Goal: Task Accomplishment & Management: Use online tool/utility

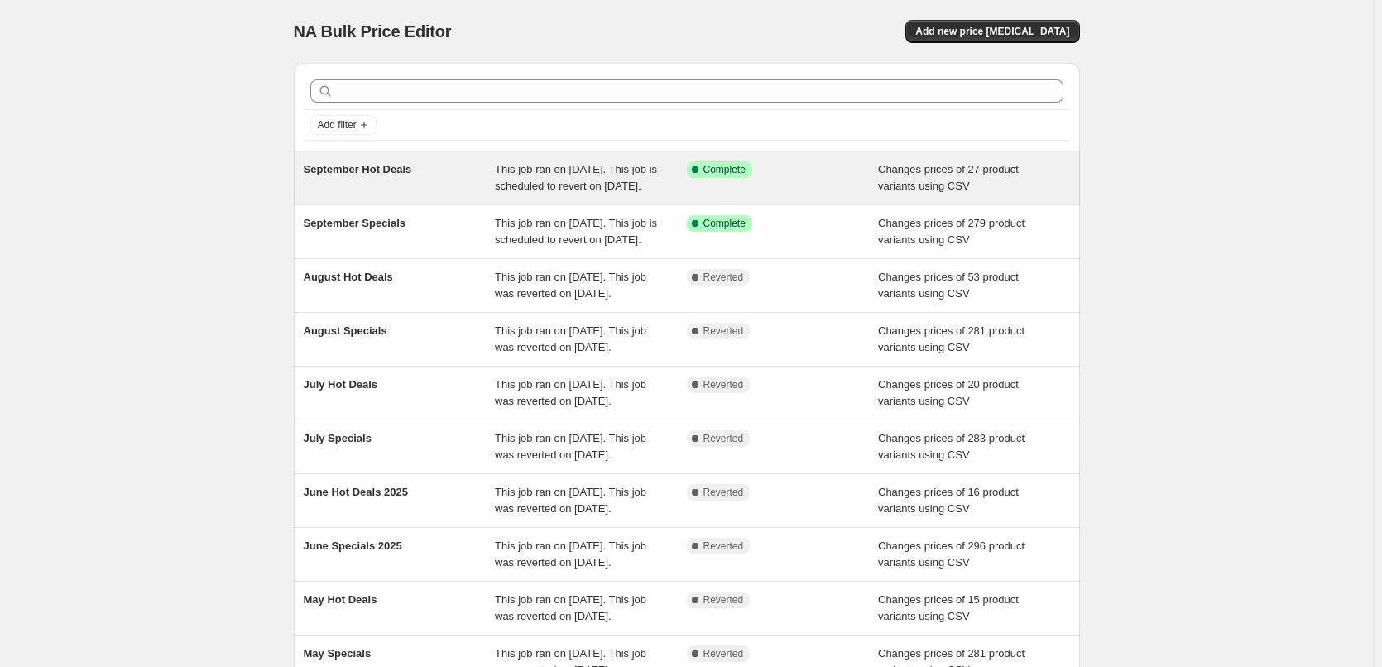
click at [596, 191] on span "This job ran on [DATE]. This job is scheduled to revert on [DATE]." at bounding box center [576, 177] width 162 height 29
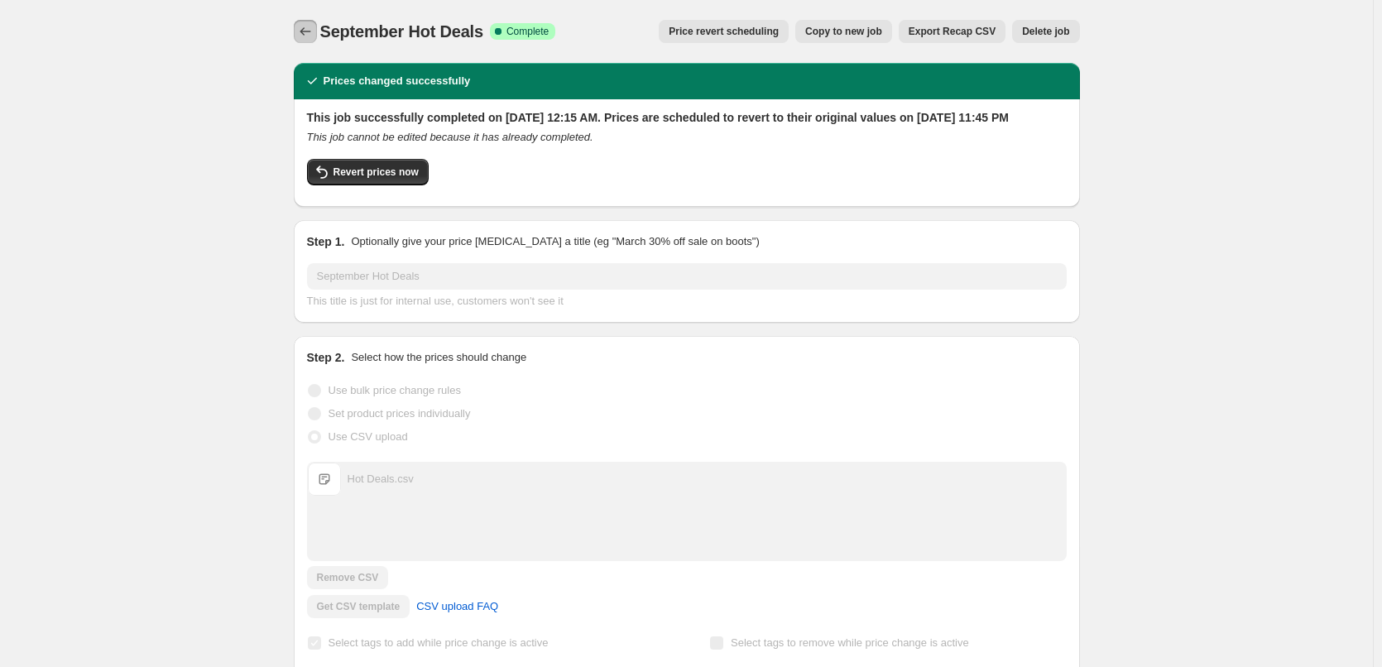
click at [302, 21] on button "Price change jobs" at bounding box center [305, 31] width 23 height 23
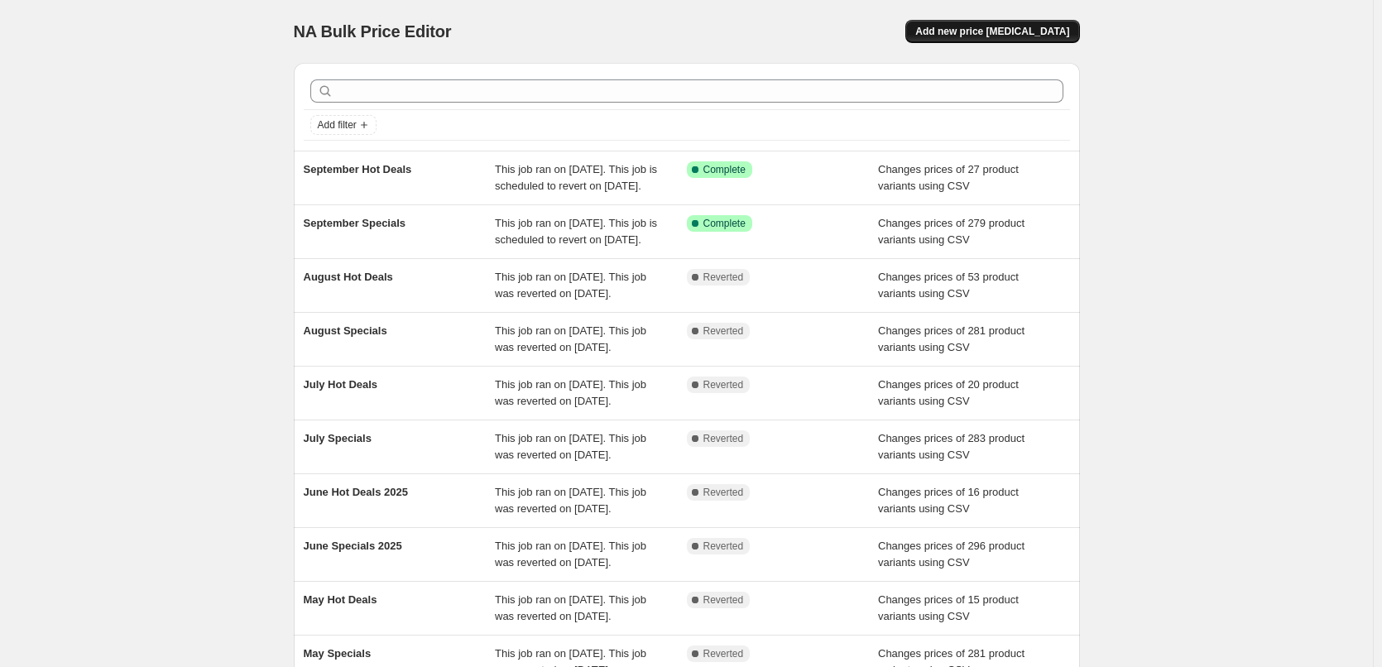
click at [966, 31] on span "Add new price [MEDICAL_DATA]" at bounding box center [992, 31] width 154 height 13
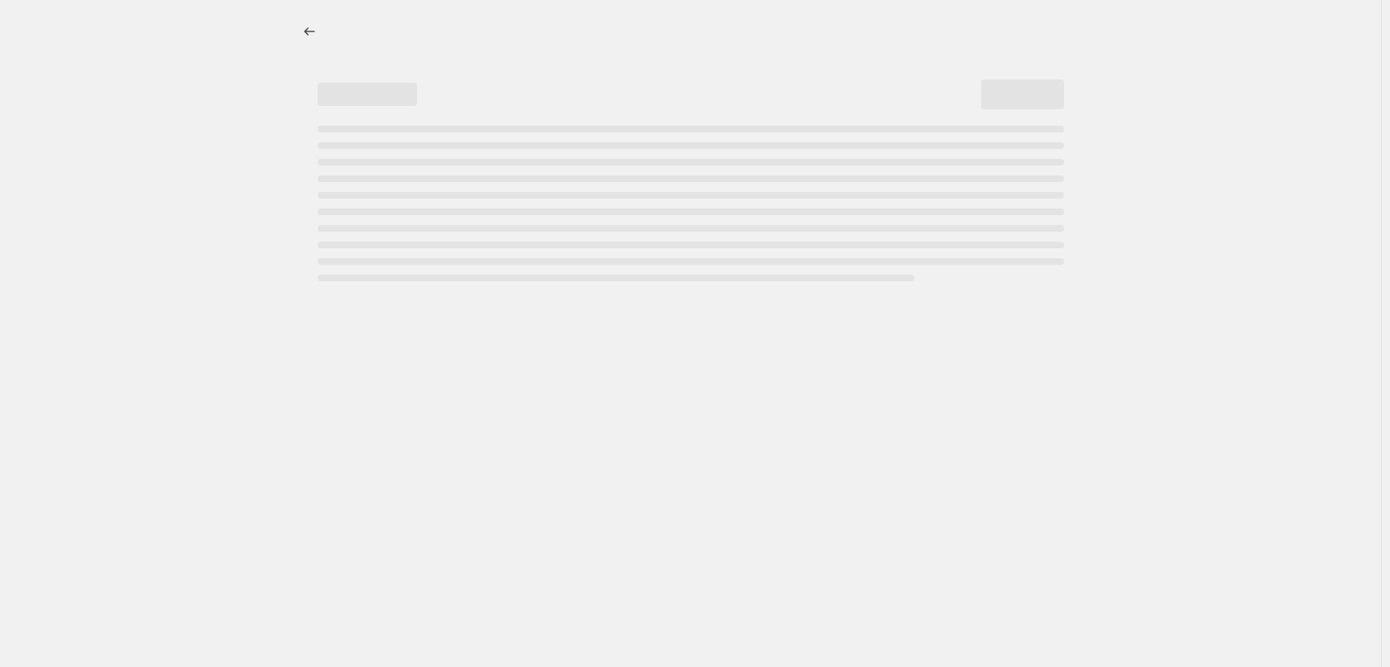
select select "percentage"
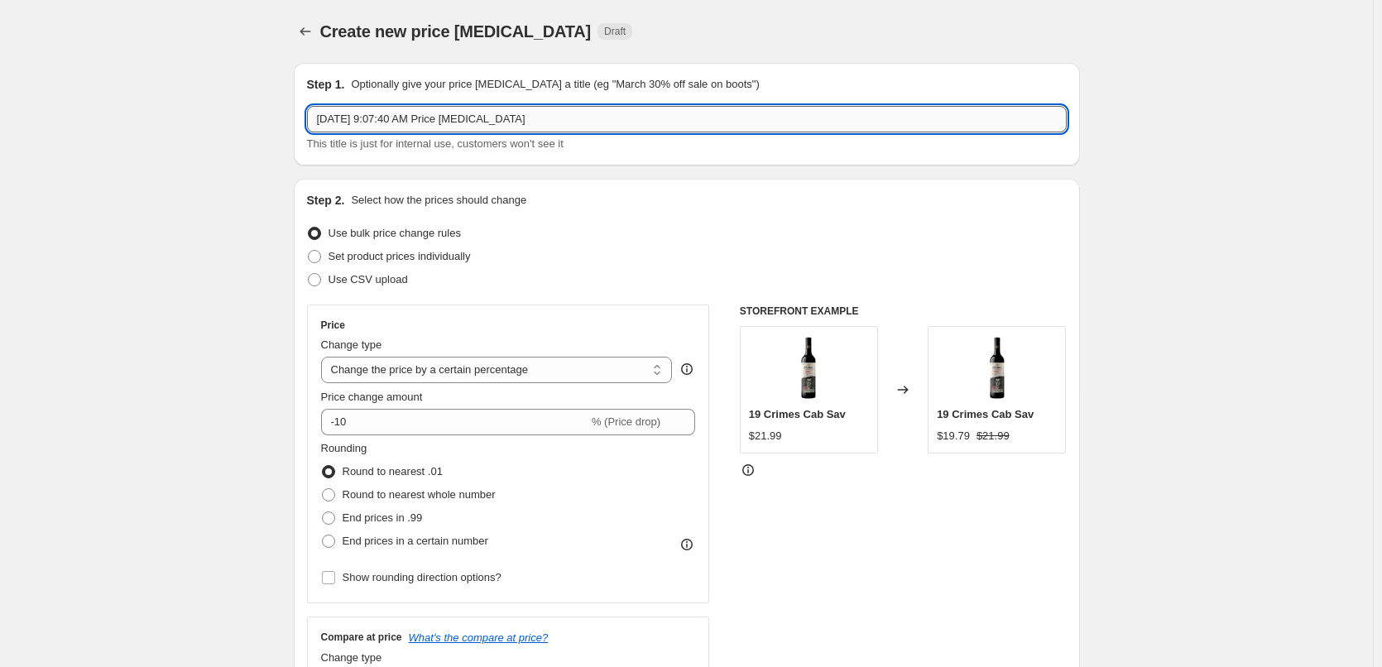
click at [587, 125] on input "[DATE] 9:07:40 AM Price [MEDICAL_DATA]" at bounding box center [687, 119] width 760 height 26
type input "October Specials"
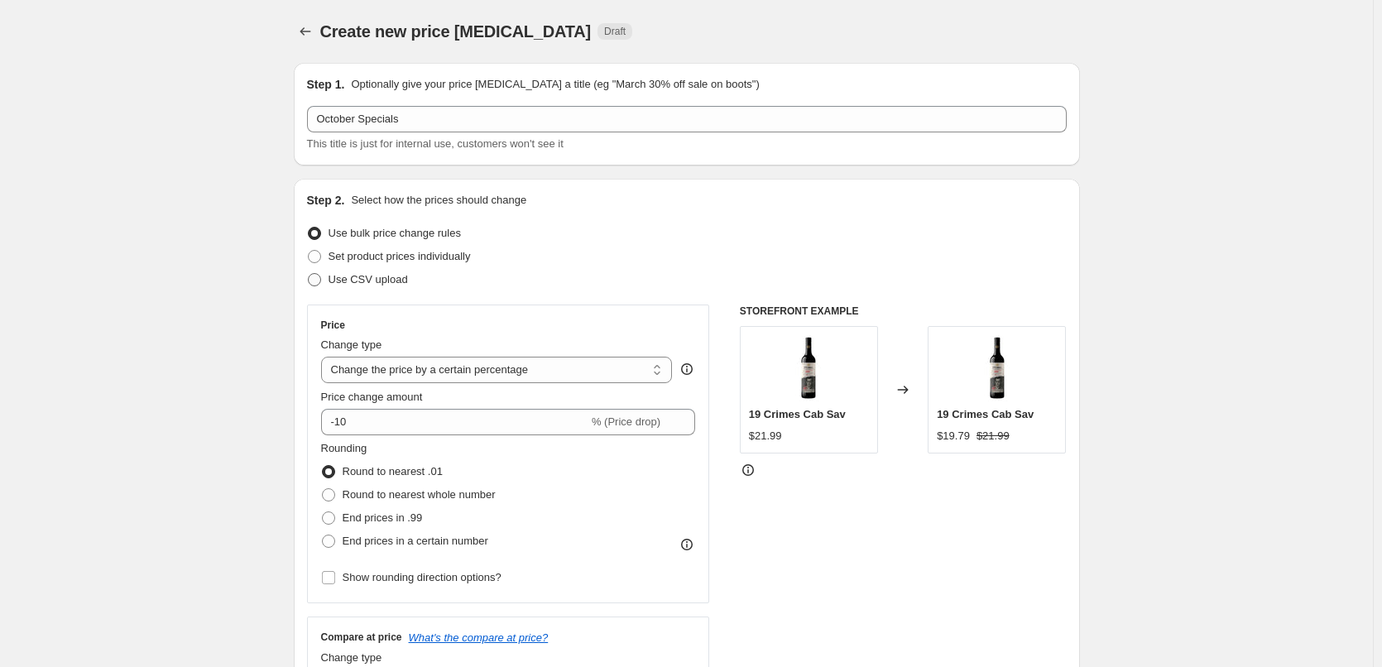
click at [382, 271] on label "Use CSV upload" at bounding box center [357, 279] width 101 height 23
click at [309, 273] on input "Use CSV upload" at bounding box center [308, 273] width 1 height 1
radio input "true"
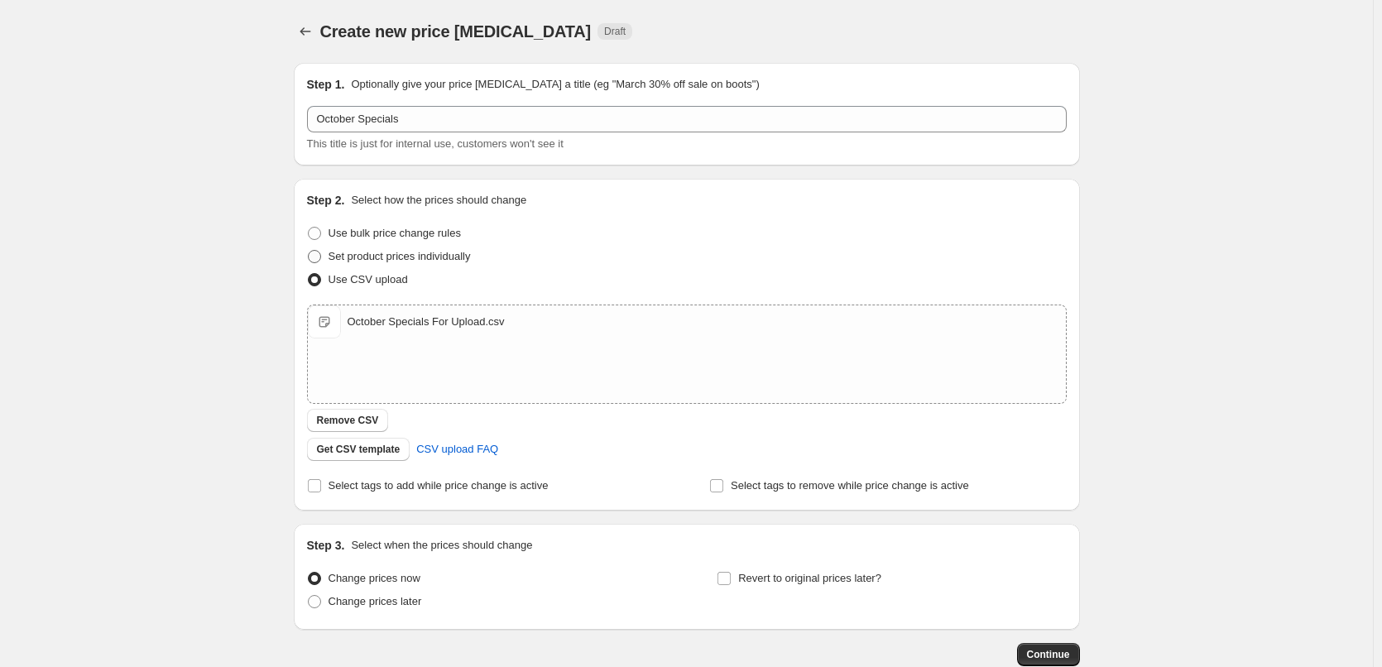
scroll to position [83, 0]
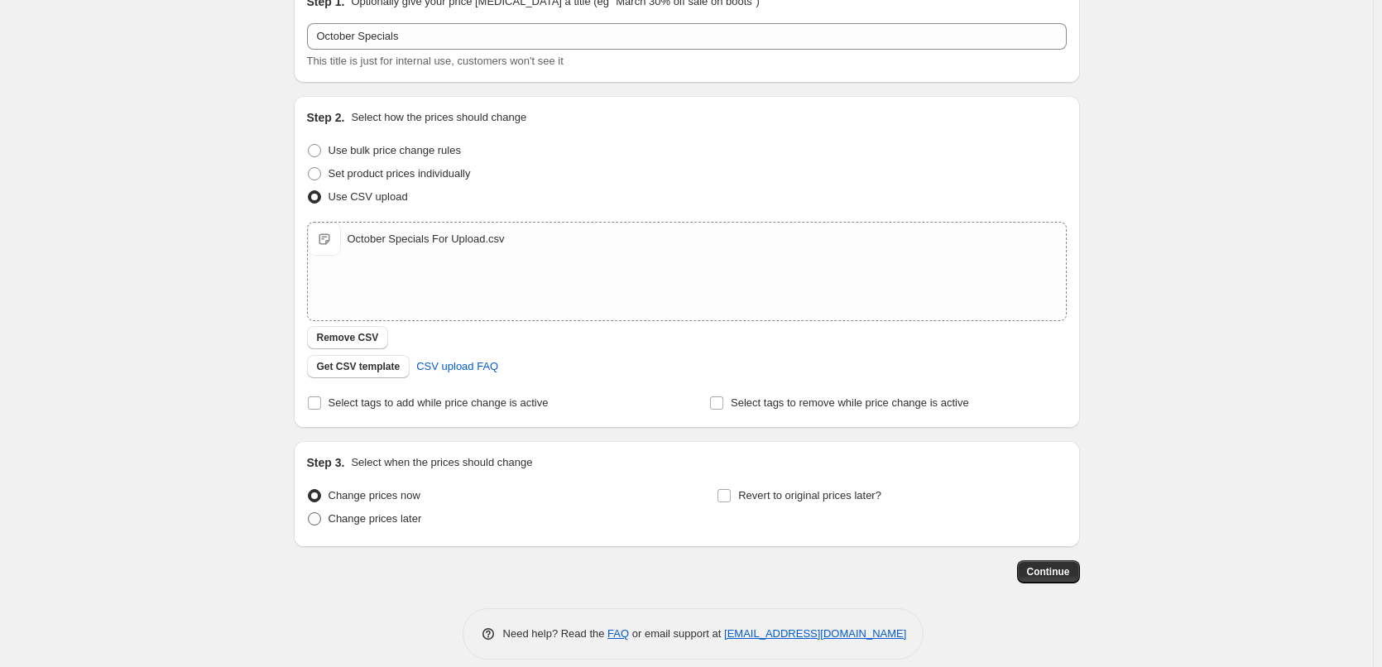
click at [392, 521] on span "Change prices later" at bounding box center [376, 518] width 94 height 12
click at [309, 513] on input "Change prices later" at bounding box center [308, 512] width 1 height 1
radio input "true"
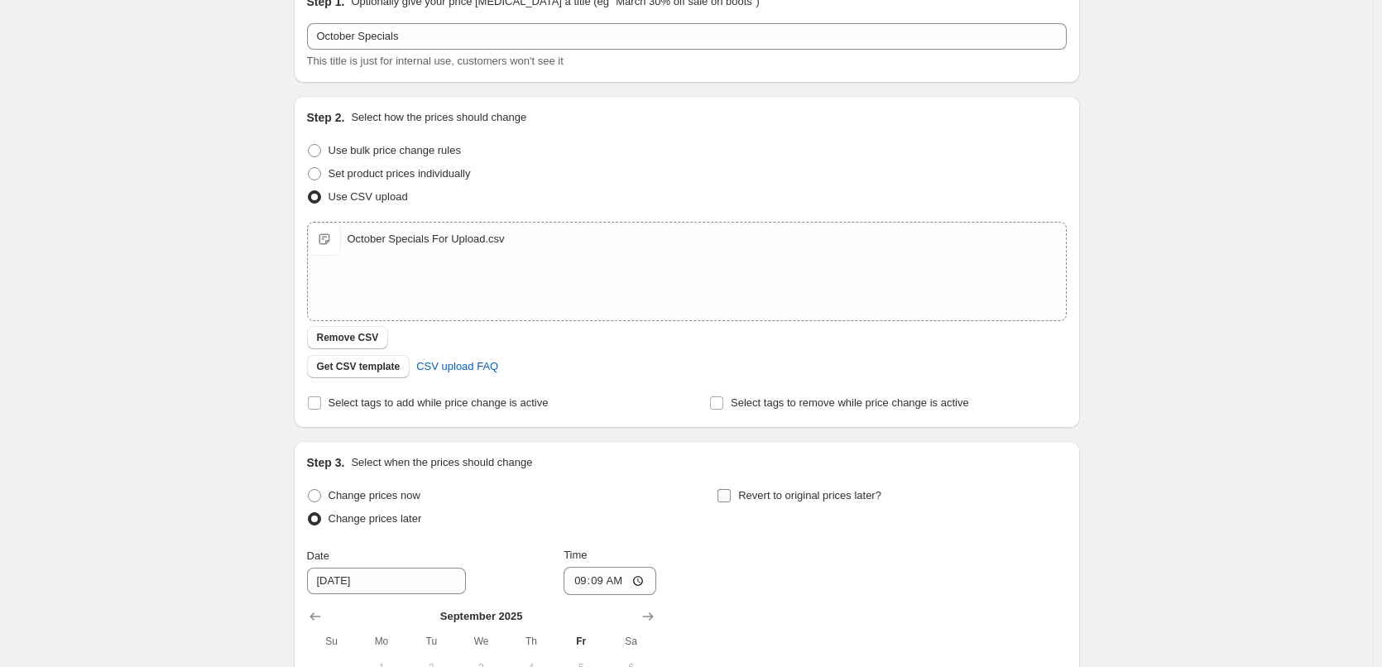
click at [789, 491] on span "Revert to original prices later?" at bounding box center [809, 495] width 143 height 12
click at [731, 491] on input "Revert to original prices later?" at bounding box center [723, 495] width 13 height 13
checkbox input "true"
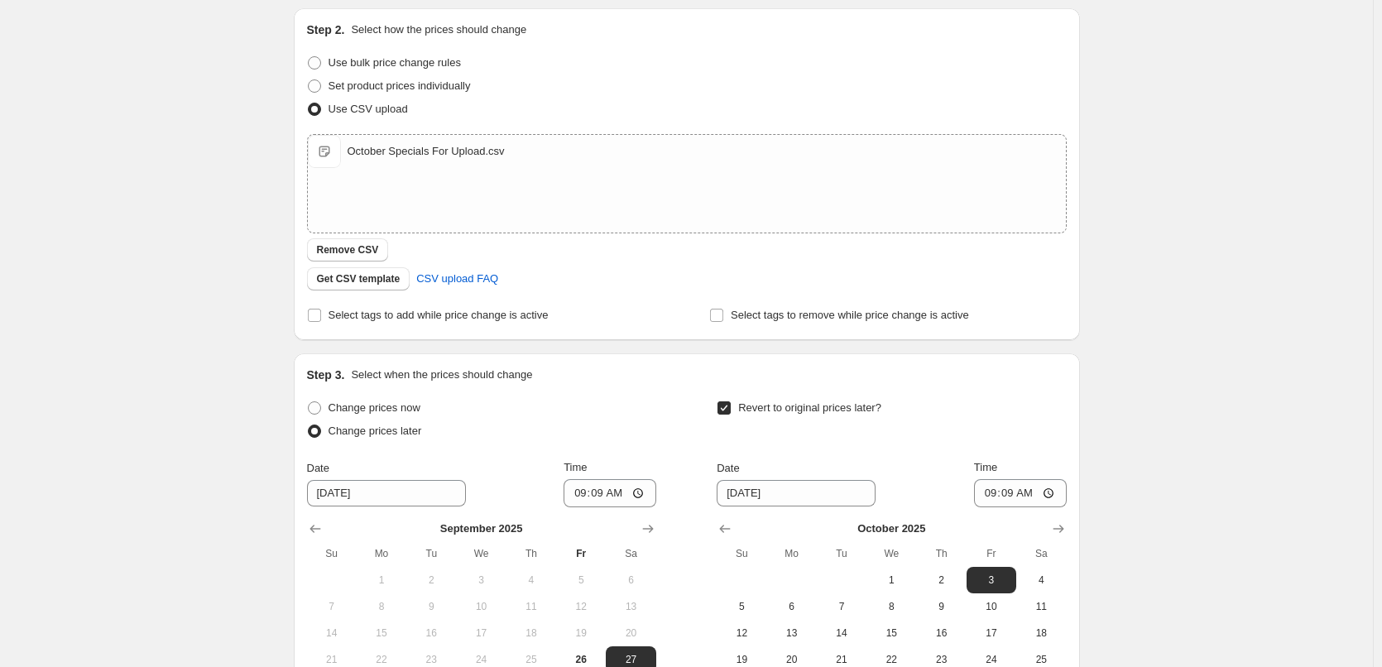
scroll to position [248, 0]
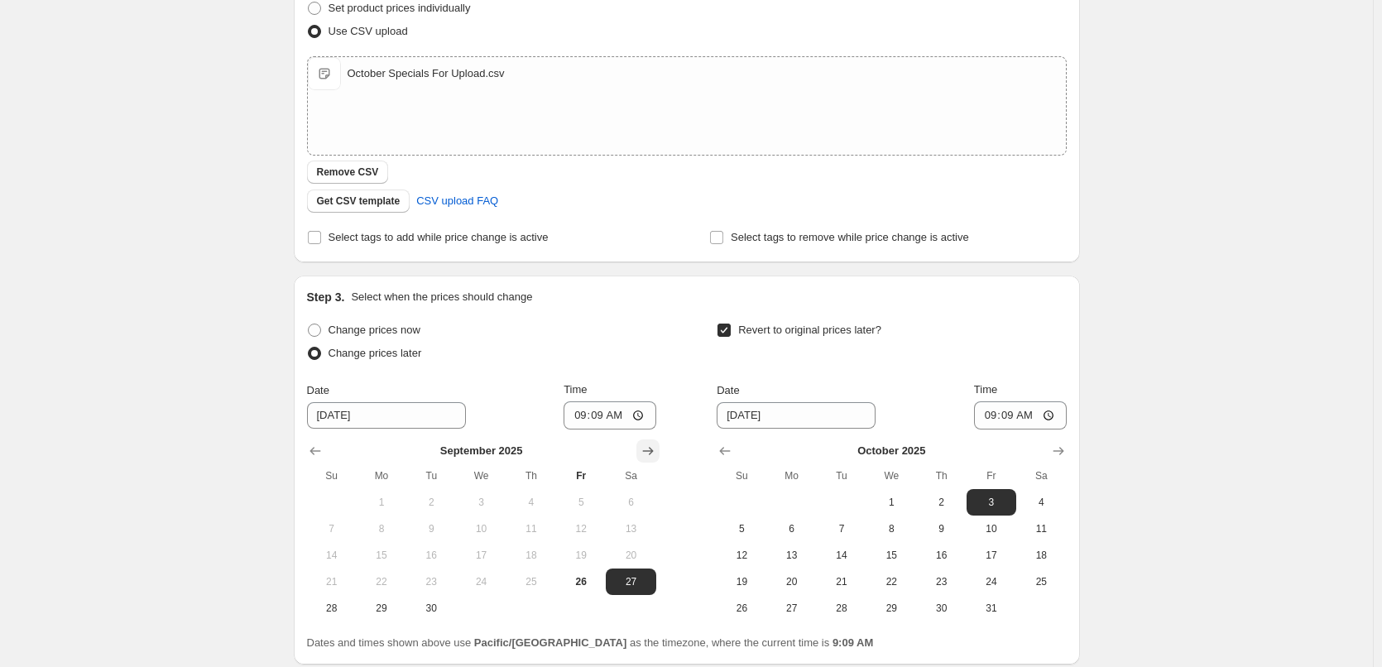
click at [646, 448] on icon "Show next month, October 2025" at bounding box center [648, 451] width 17 height 17
click at [492, 494] on button "1" at bounding box center [481, 502] width 50 height 26
type input "[DATE]"
click at [990, 602] on span "31" at bounding box center [991, 608] width 36 height 13
type input "[DATE]"
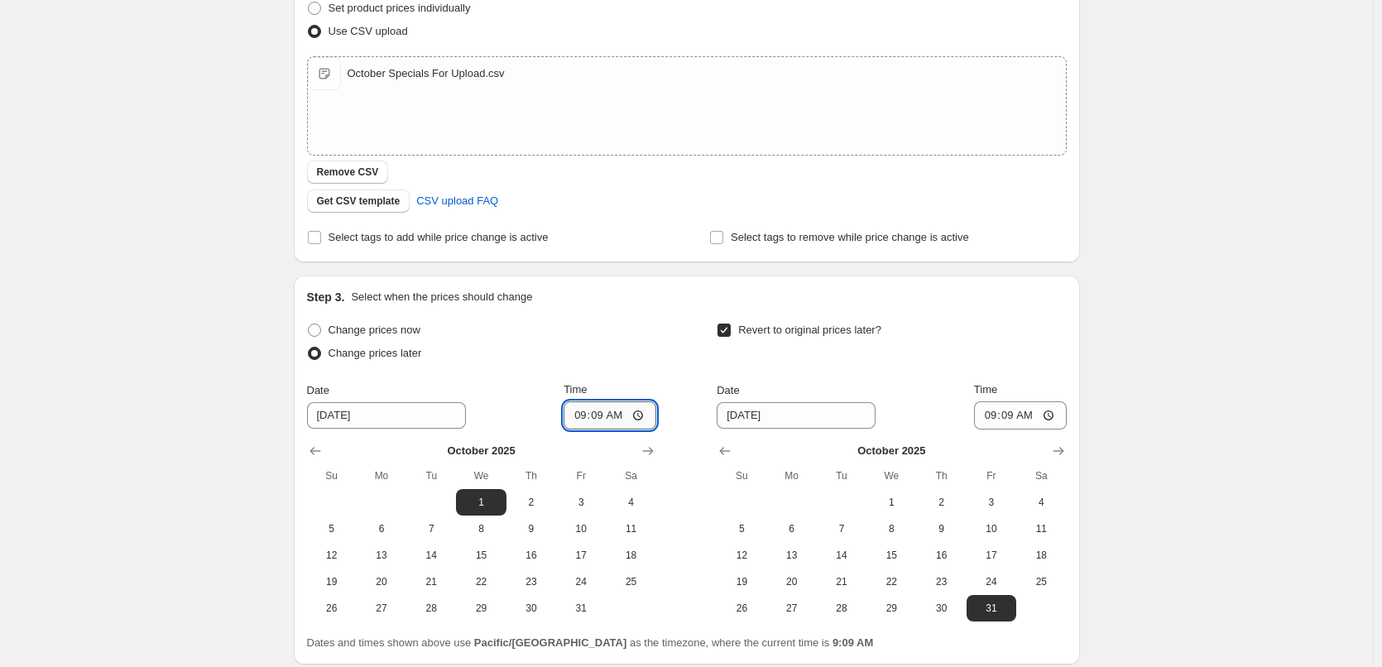
click at [583, 417] on input "09:09" at bounding box center [610, 415] width 93 height 28
type input "00:45"
click at [981, 413] on input "09:09" at bounding box center [1020, 415] width 93 height 28
type input "23:45"
click at [601, 415] on input "00:45" at bounding box center [610, 415] width 93 height 28
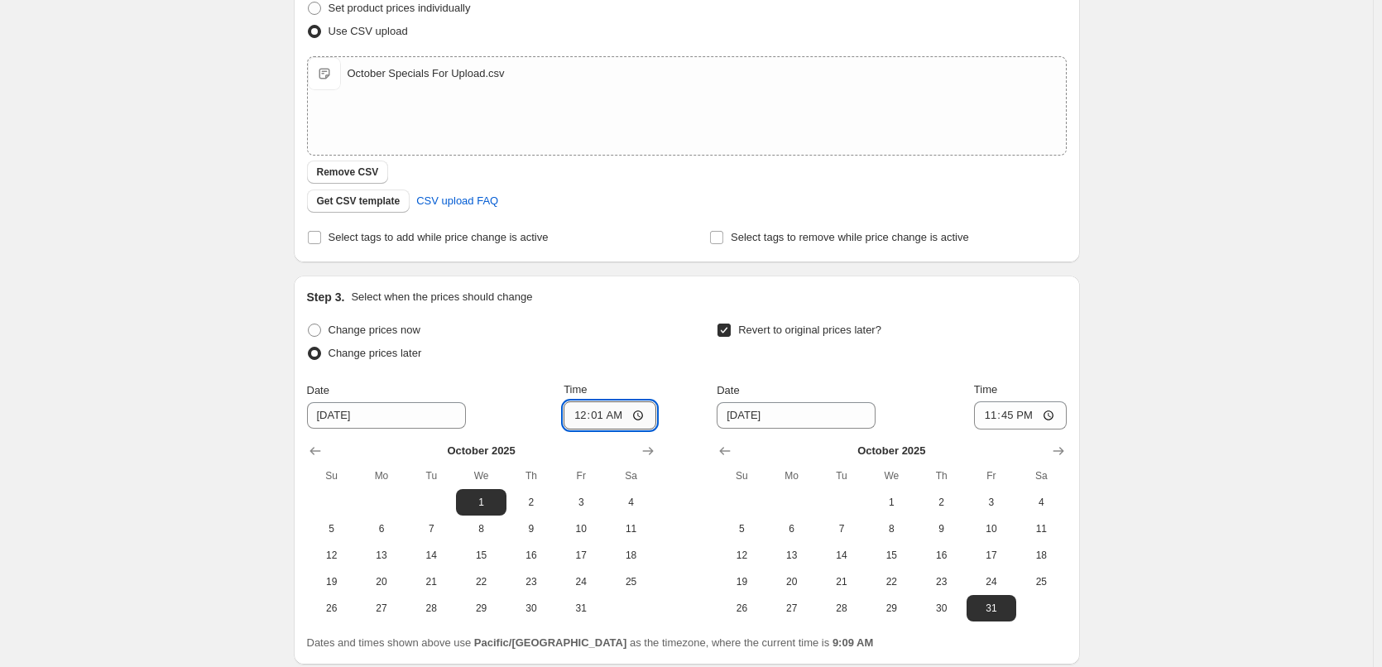
type input "00:15"
click at [642, 331] on div "Change prices now" at bounding box center [481, 330] width 349 height 23
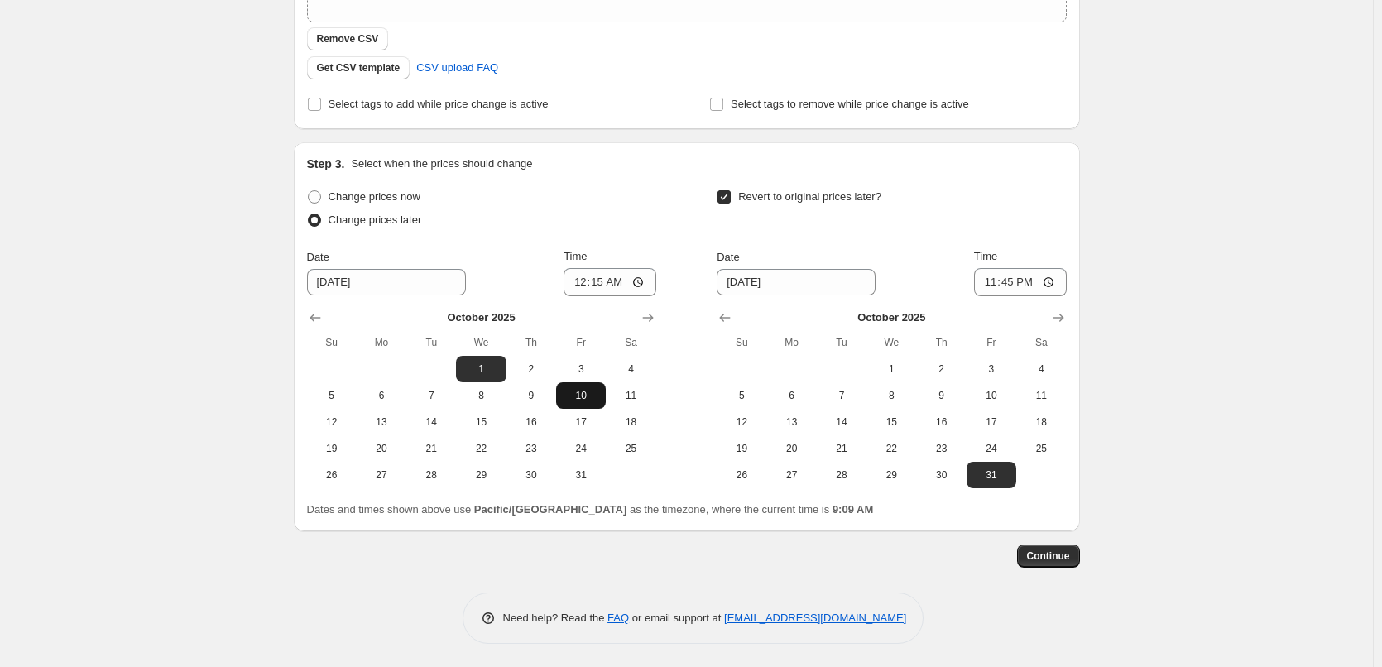
scroll to position [383, 0]
click at [1067, 558] on span "Continue" at bounding box center [1048, 554] width 43 height 13
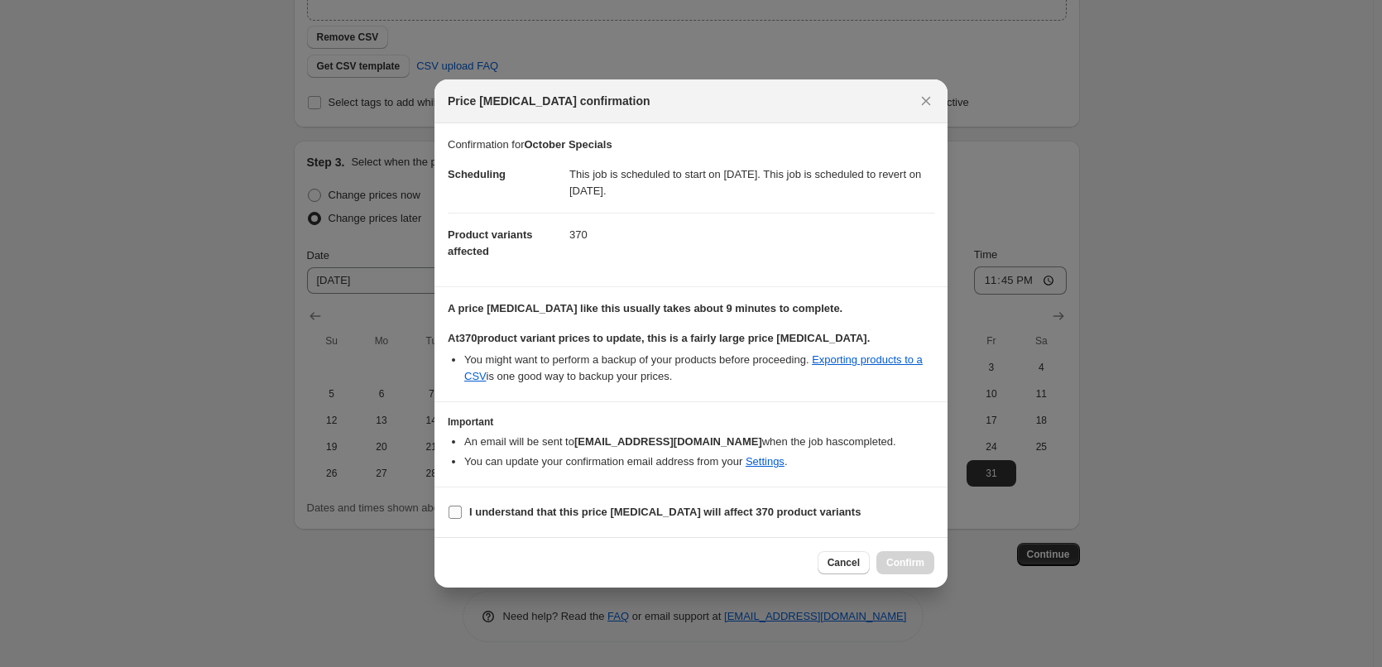
click at [542, 514] on b "I understand that this price change job will affect 370 product variants" at bounding box center [664, 512] width 391 height 12
click at [462, 514] on input "I understand that this price change job will affect 370 product variants" at bounding box center [455, 512] width 13 height 13
checkbox input "true"
click at [919, 567] on span "Confirm" at bounding box center [905, 562] width 38 height 13
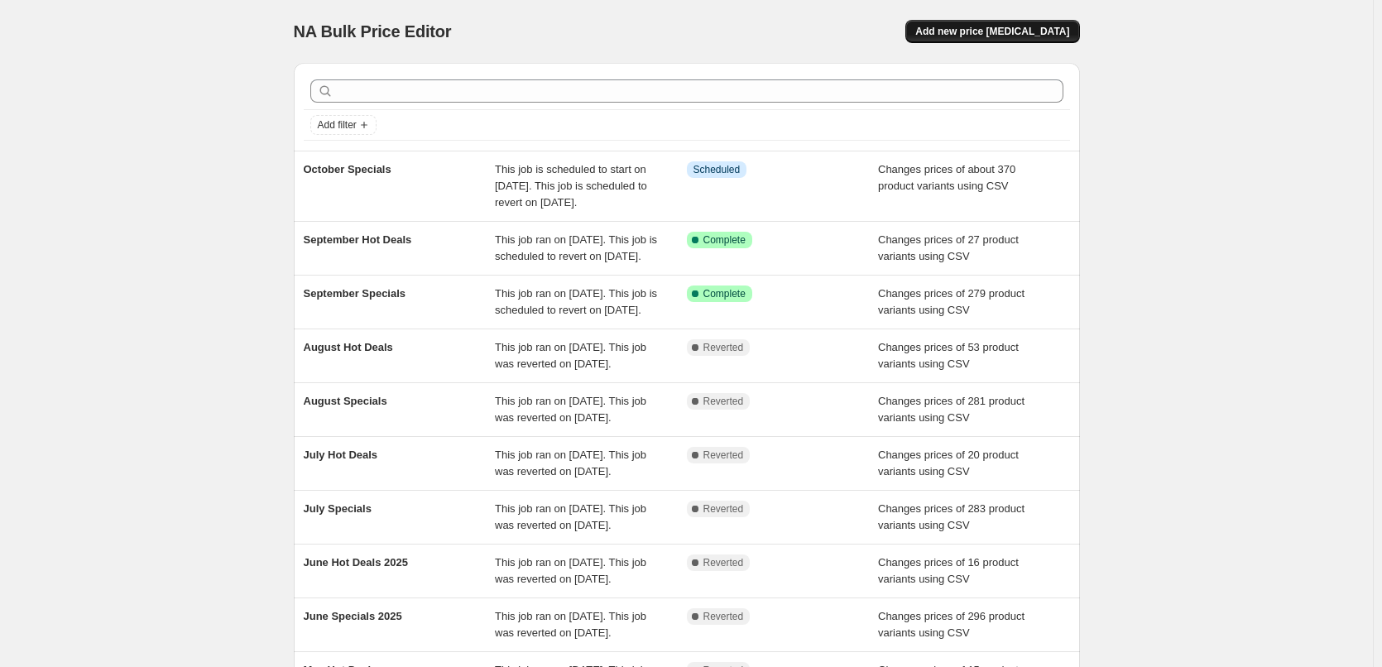
click at [1024, 40] on button "Add new price change job" at bounding box center [992, 31] width 174 height 23
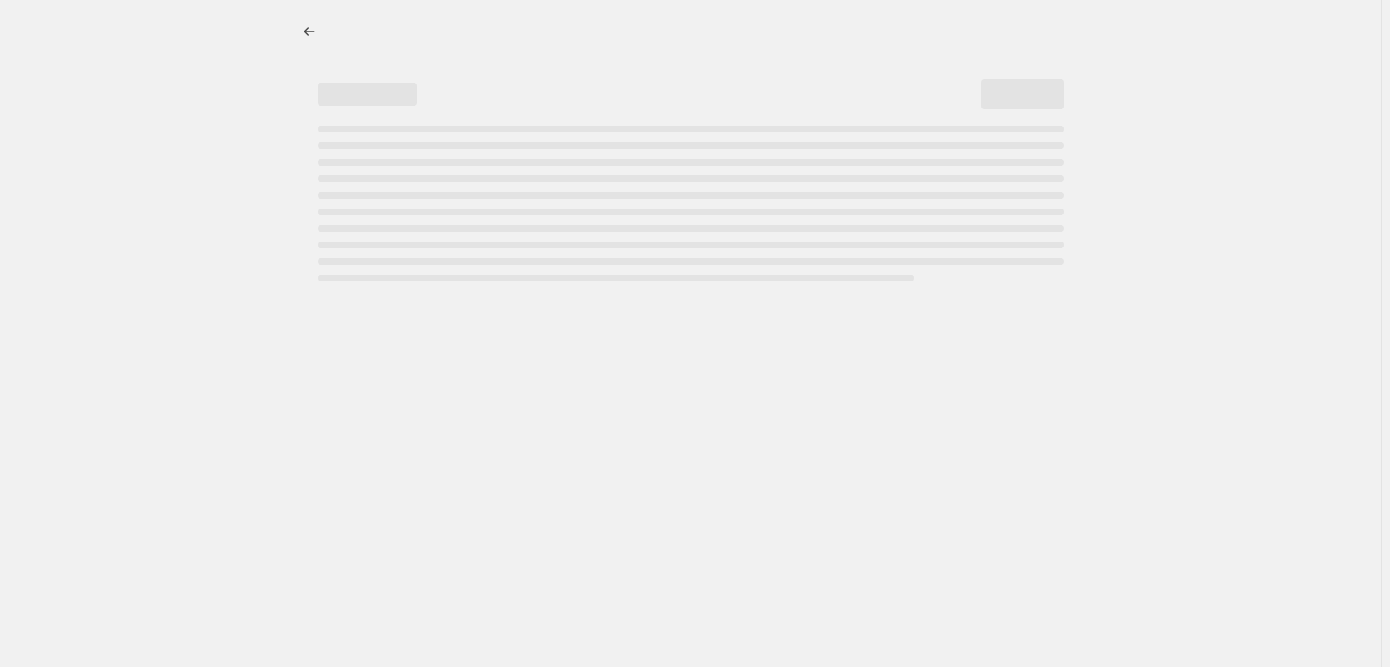
select select "percentage"
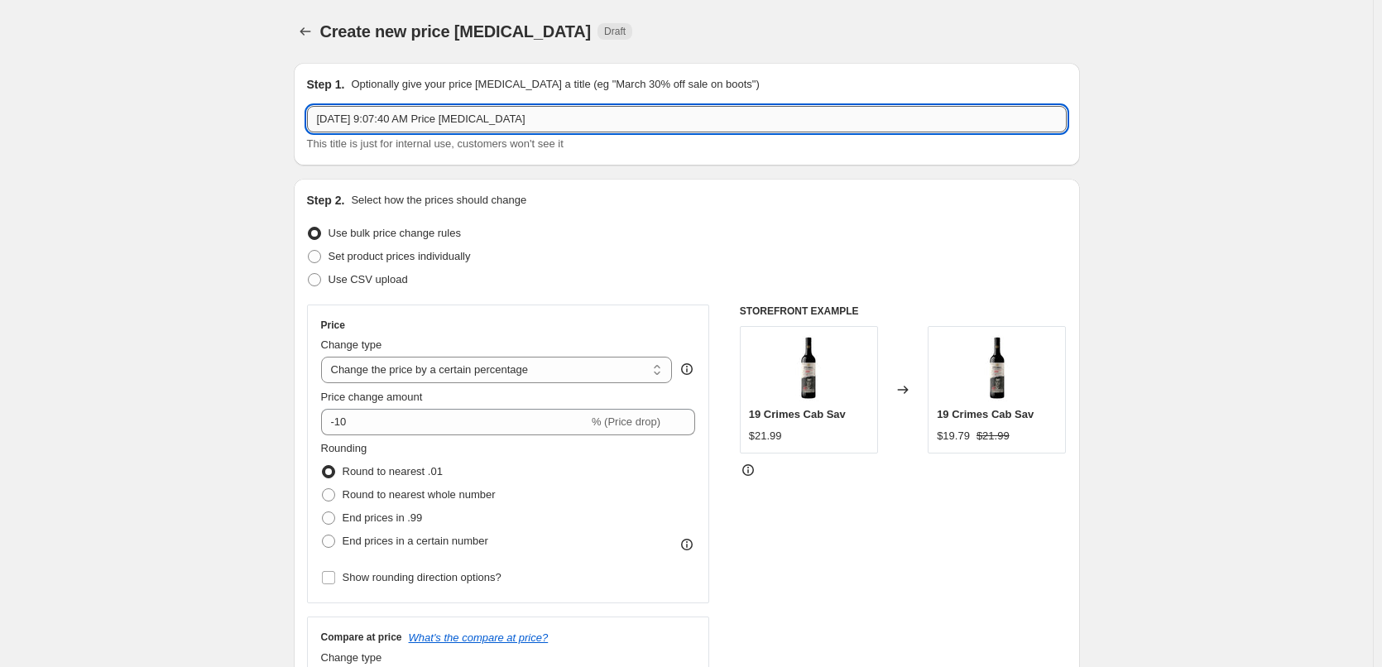
click at [553, 126] on input "Sep 26, 2025, 9:07:40 AM Price change job" at bounding box center [687, 119] width 760 height 26
type input "October Whats Hot"
click at [384, 273] on span "Use CSV upload" at bounding box center [368, 279] width 79 height 12
click at [309, 273] on input "Use CSV upload" at bounding box center [308, 273] width 1 height 1
radio input "true"
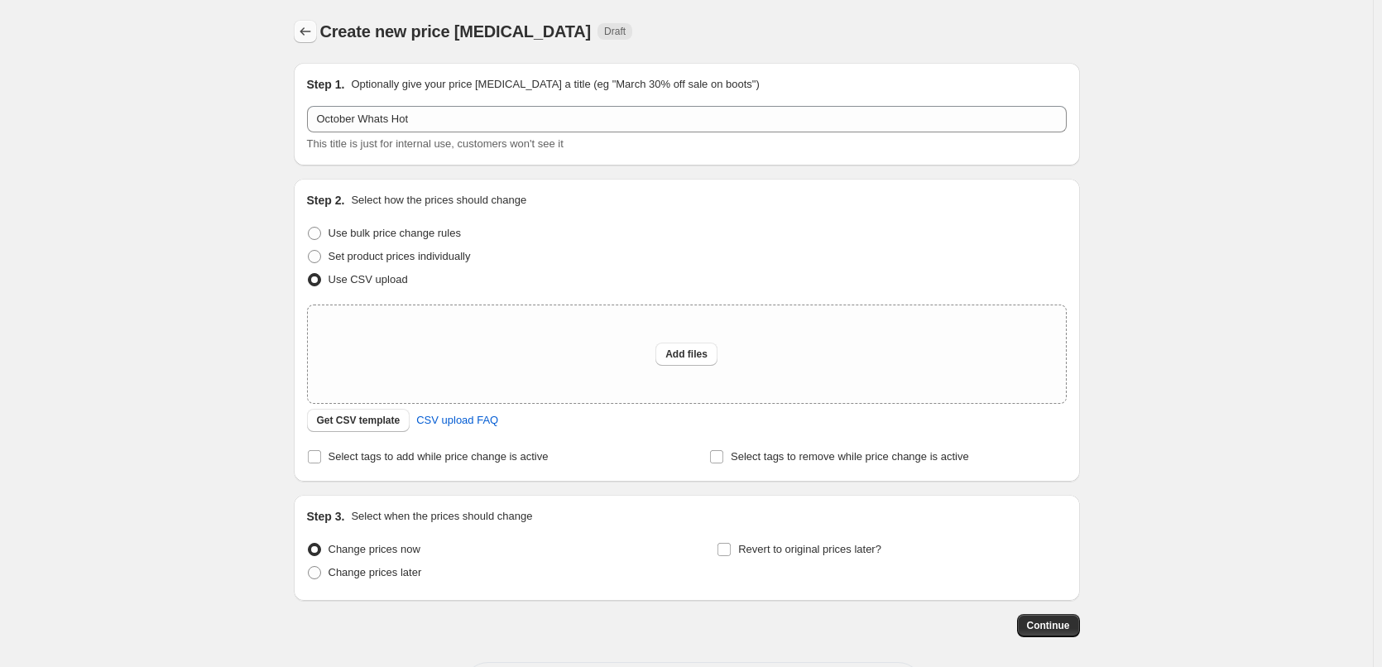
click at [309, 35] on icon "Price change jobs" at bounding box center [305, 31] width 17 height 17
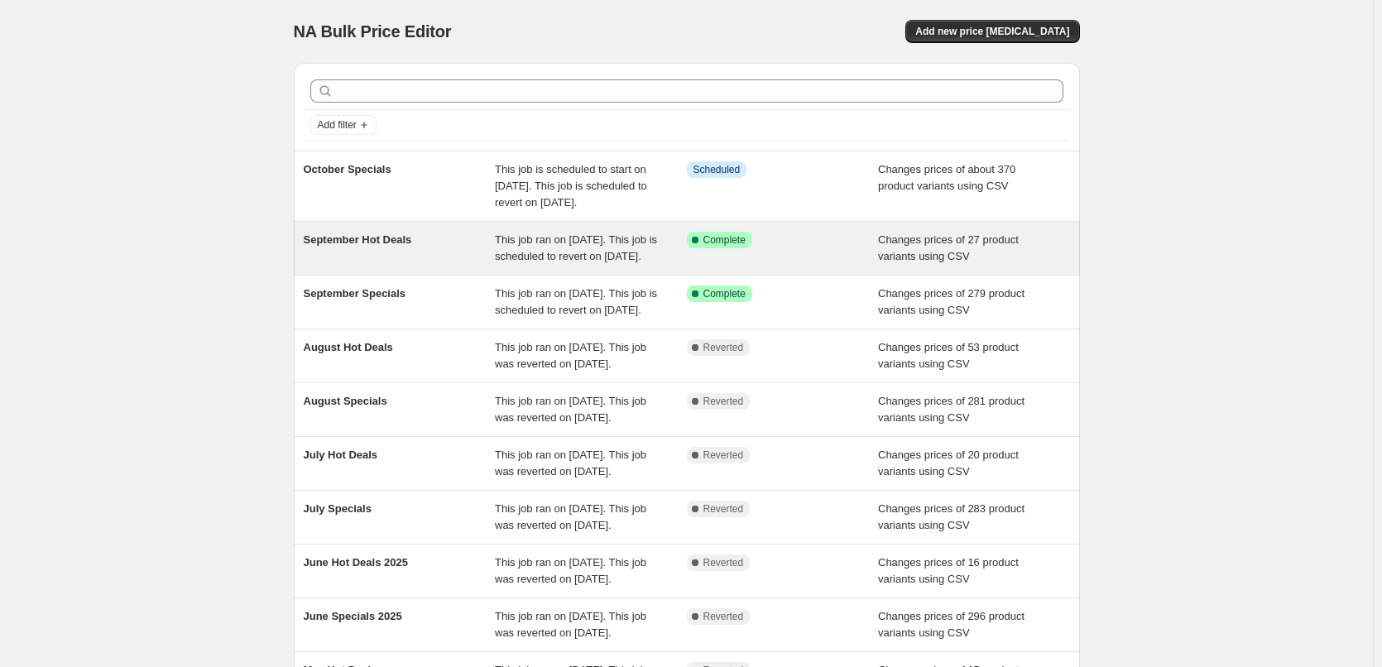
click at [516, 262] on span "This job ran on September 1, 2025. This job is scheduled to revert on September…" at bounding box center [576, 247] width 162 height 29
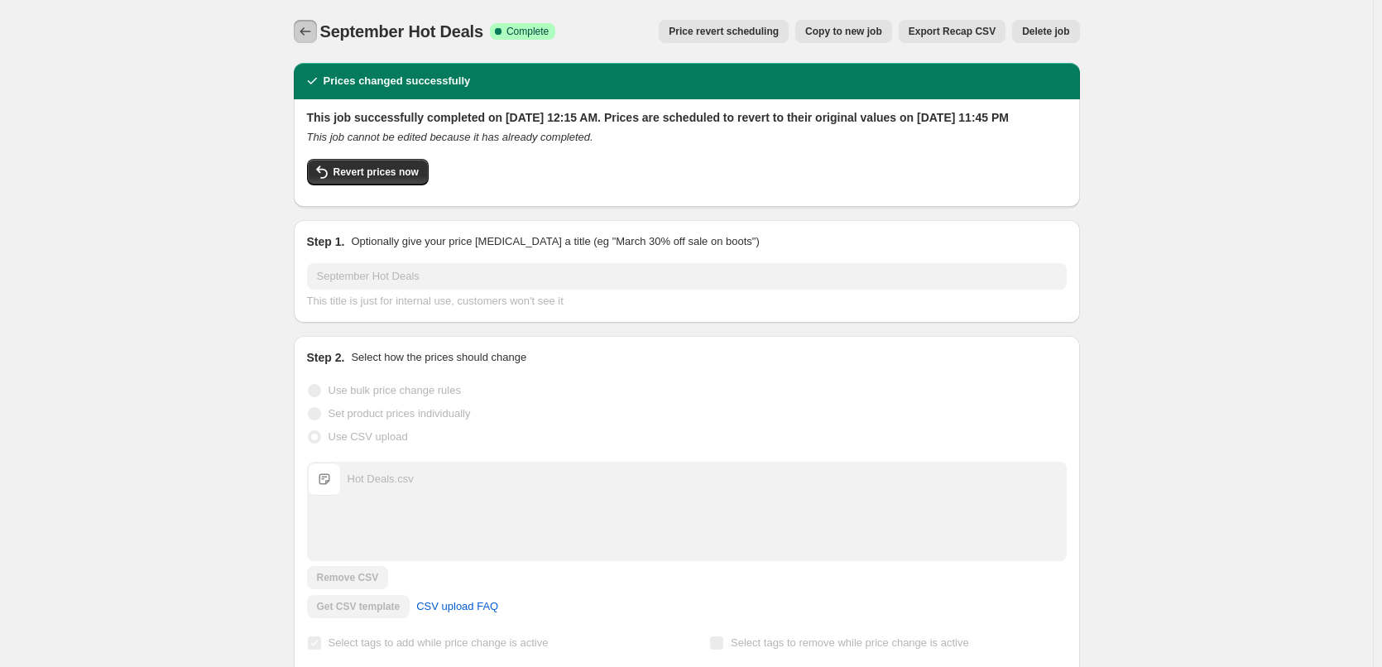
click at [314, 37] on icon "Price change jobs" at bounding box center [305, 31] width 17 height 17
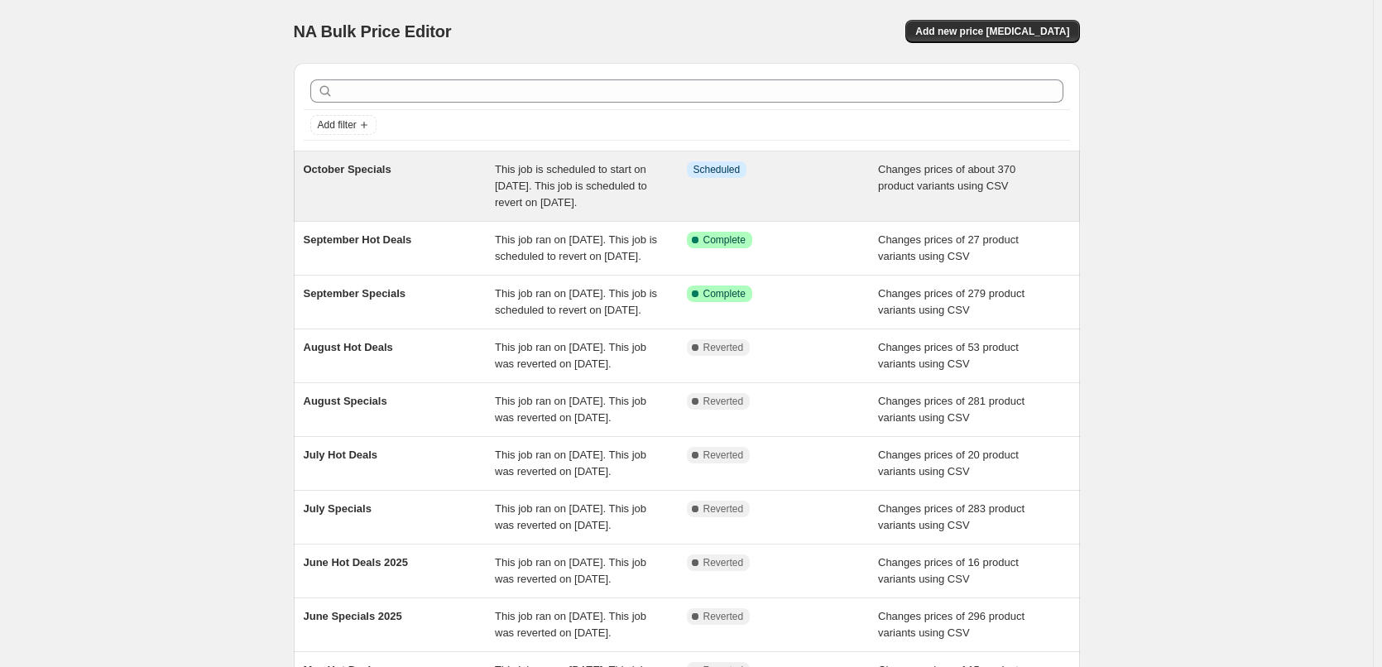
click at [513, 191] on span "This job is scheduled to start on October 1, 2025. This job is scheduled to rev…" at bounding box center [571, 186] width 152 height 46
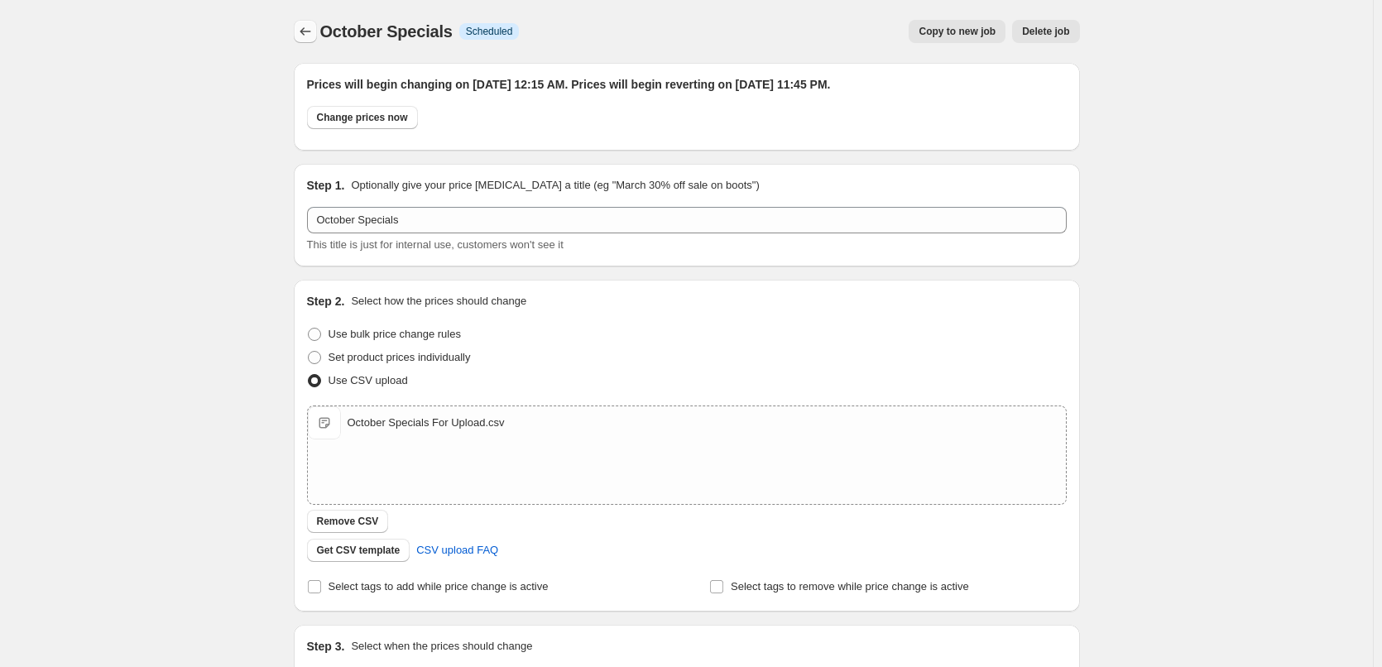
click at [314, 24] on icon "Price change jobs" at bounding box center [305, 31] width 17 height 17
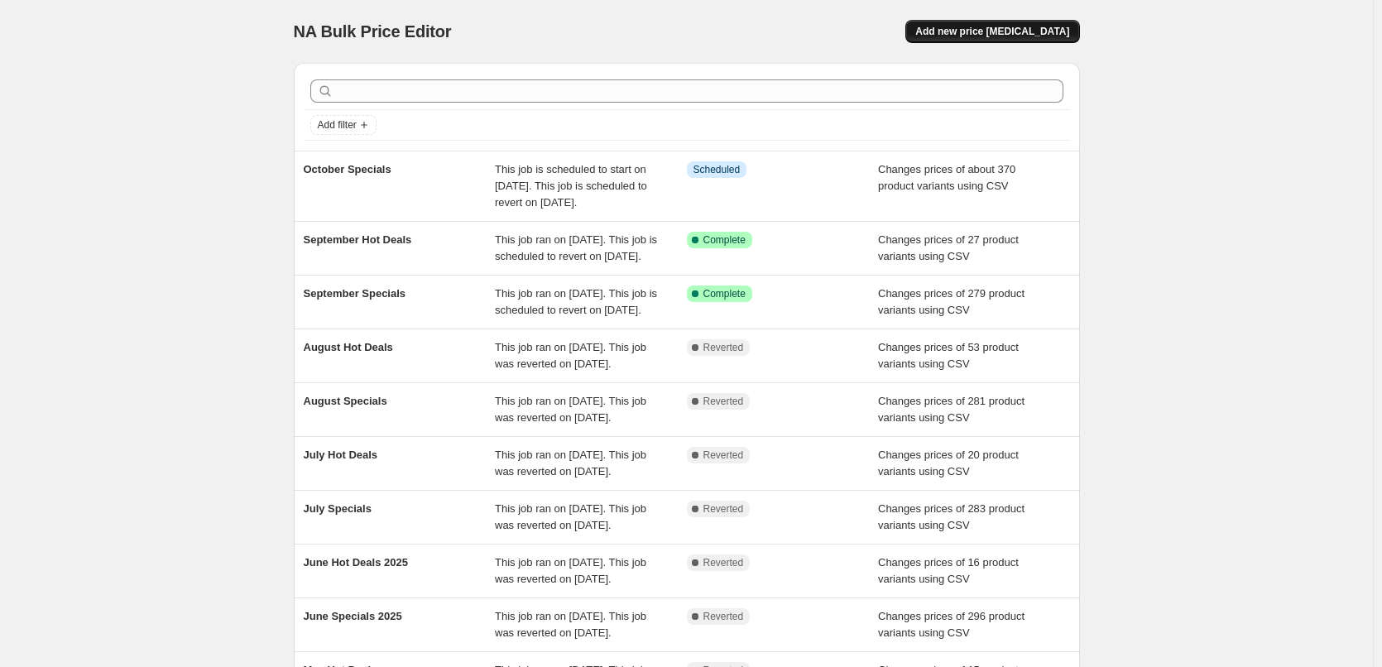
click at [973, 39] on button "Add new price change job" at bounding box center [992, 31] width 174 height 23
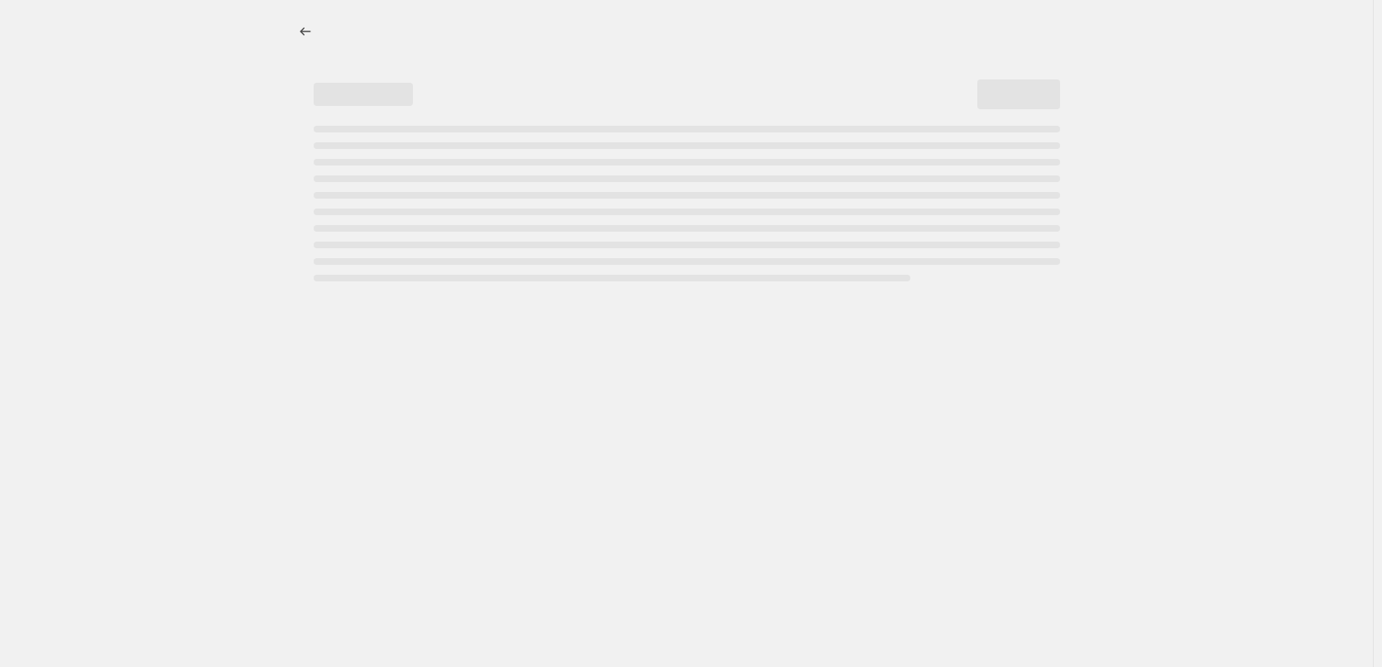
select select "percentage"
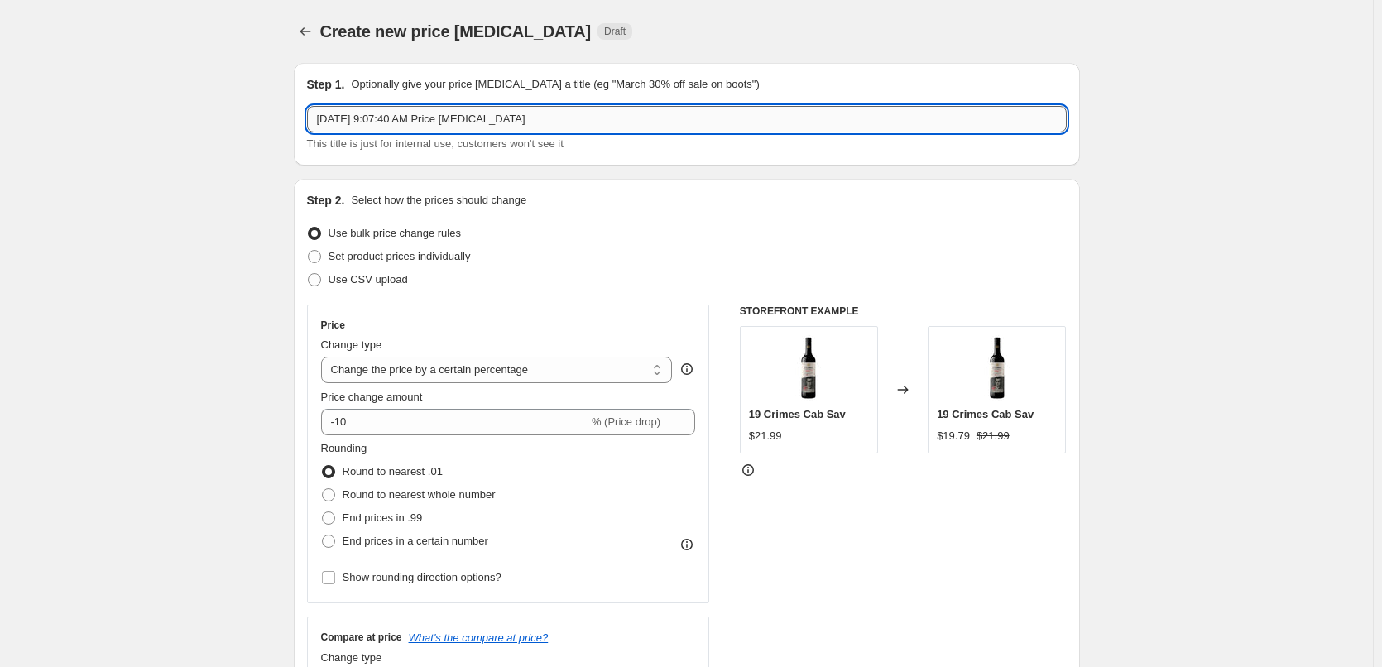
click at [568, 122] on input "Sep 26, 2025, 9:07:40 AM Price change job" at bounding box center [687, 119] width 760 height 26
type input "October Whats Hot"
click at [388, 283] on span "Use CSV upload" at bounding box center [368, 279] width 79 height 12
click at [309, 274] on input "Use CSV upload" at bounding box center [308, 273] width 1 height 1
radio input "true"
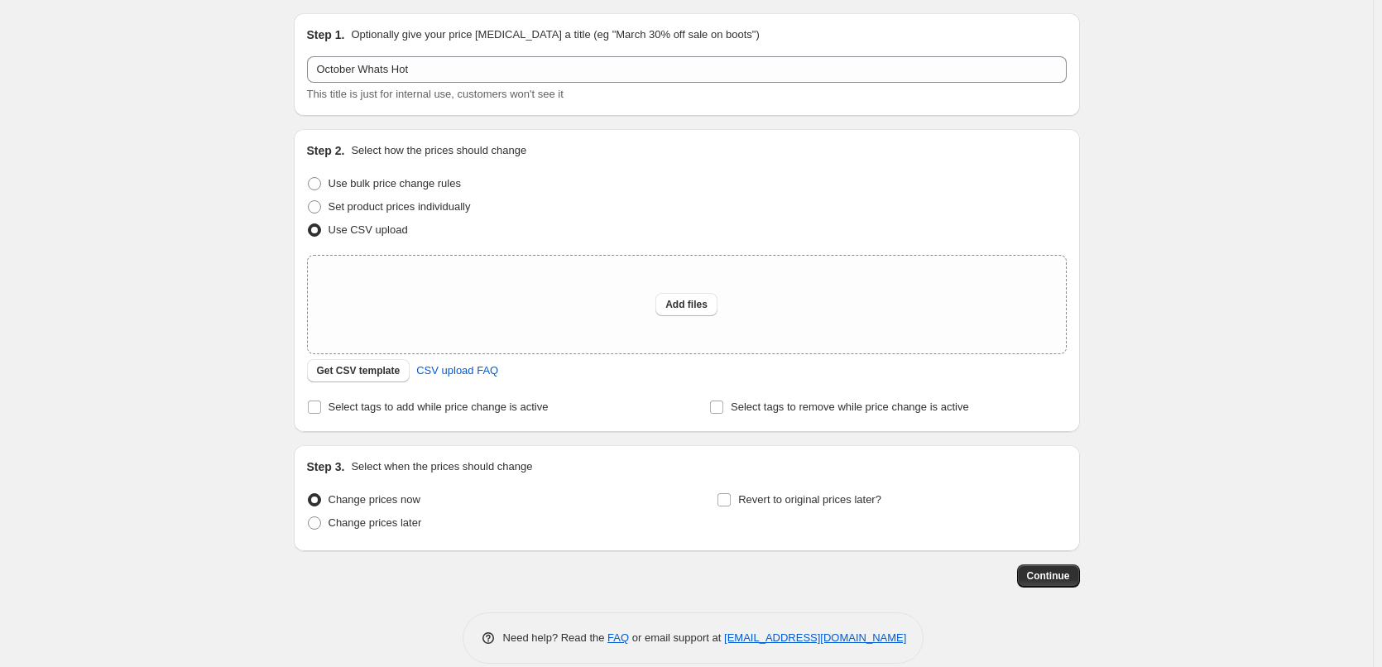
scroll to position [71, 0]
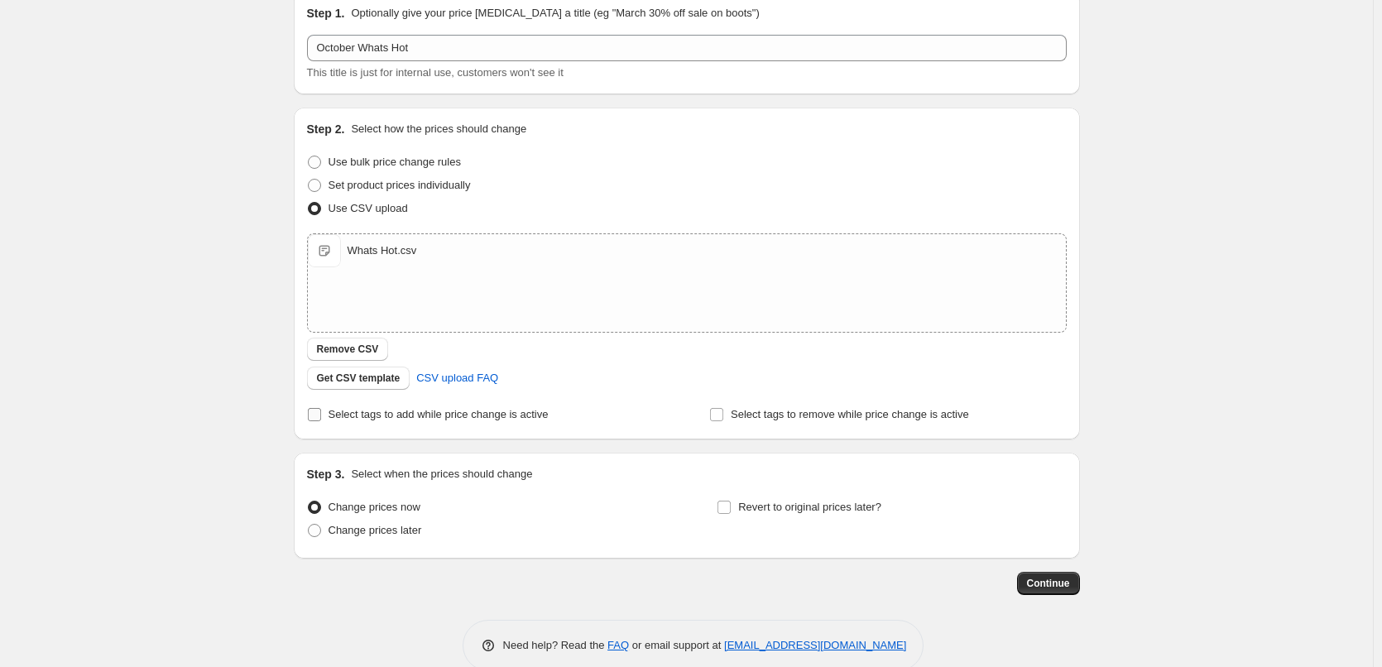
click at [475, 410] on span "Select tags to add while price change is active" at bounding box center [439, 414] width 220 height 12
click at [321, 410] on input "Select tags to add while price change is active" at bounding box center [314, 414] width 13 height 13
checkbox input "true"
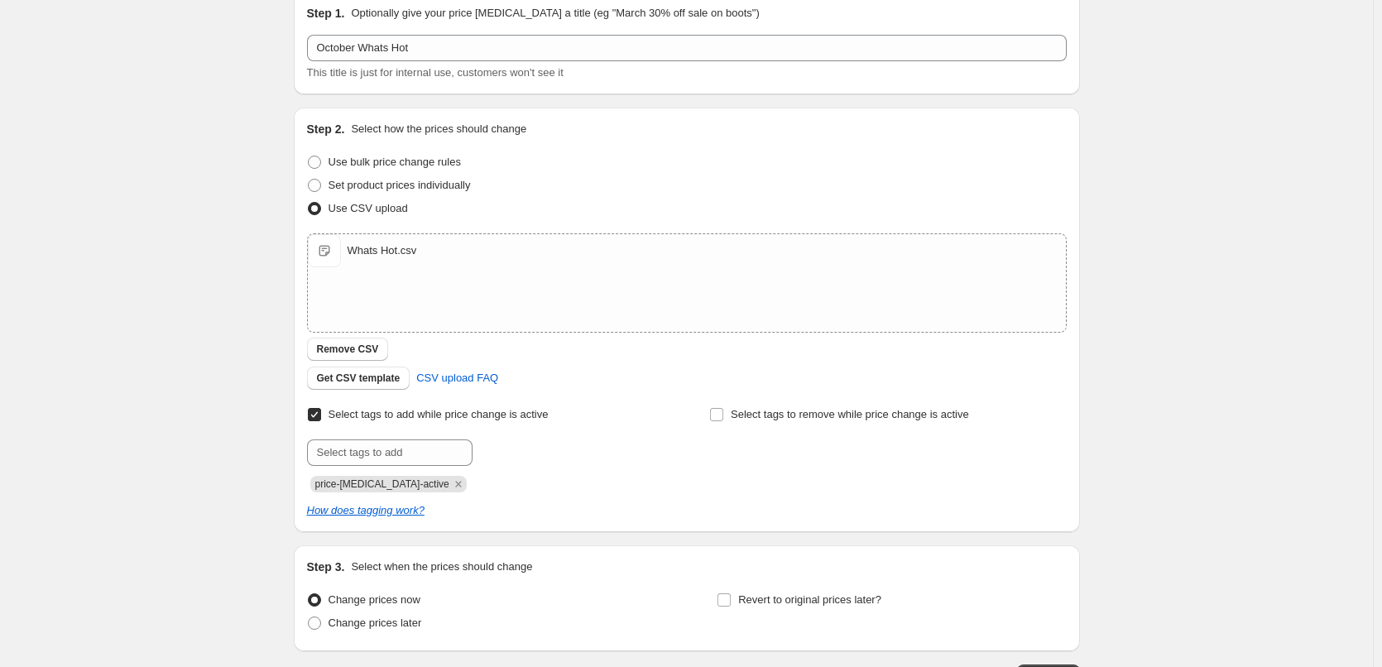
scroll to position [154, 0]
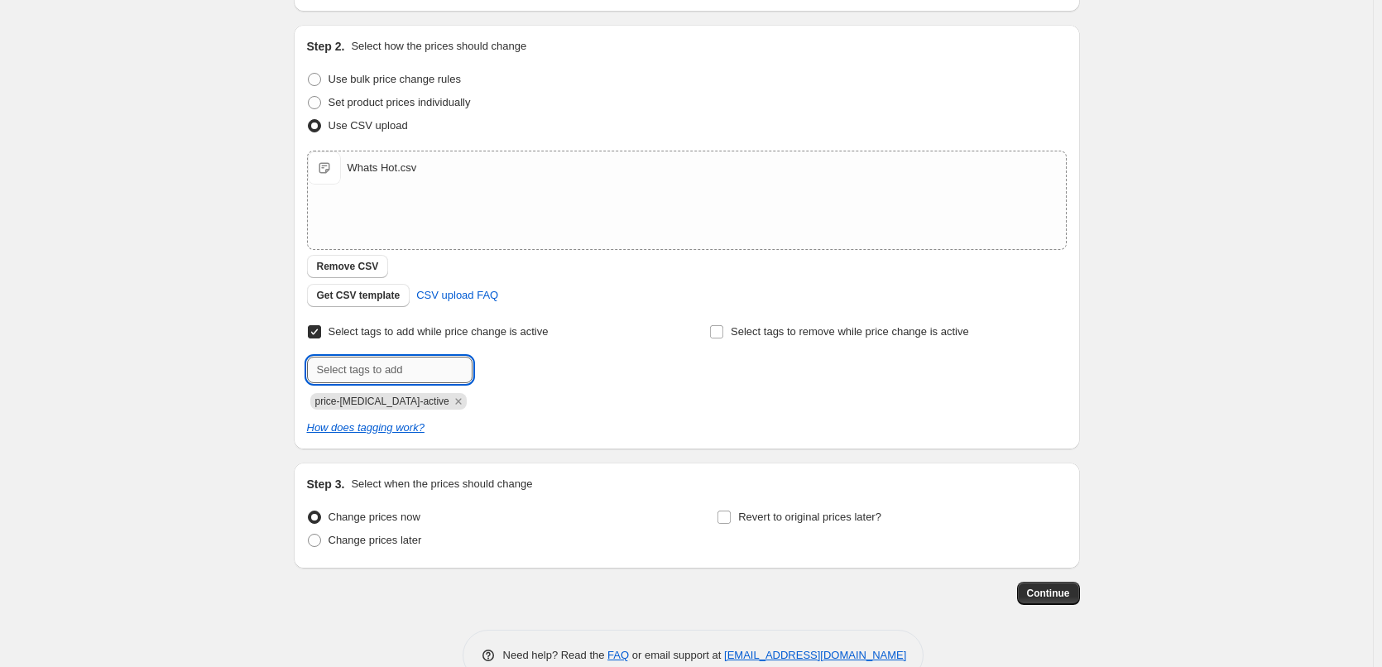
click at [389, 364] on input "text" at bounding box center [390, 370] width 166 height 26
click at [729, 336] on label "Select tags to remove while price change is active" at bounding box center [839, 331] width 260 height 23
click at [723, 336] on input "Select tags to remove while price change is active" at bounding box center [716, 331] width 13 height 13
click at [717, 336] on input "Select tags to remove while price change is active" at bounding box center [716, 331] width 13 height 13
checkbox input "false"
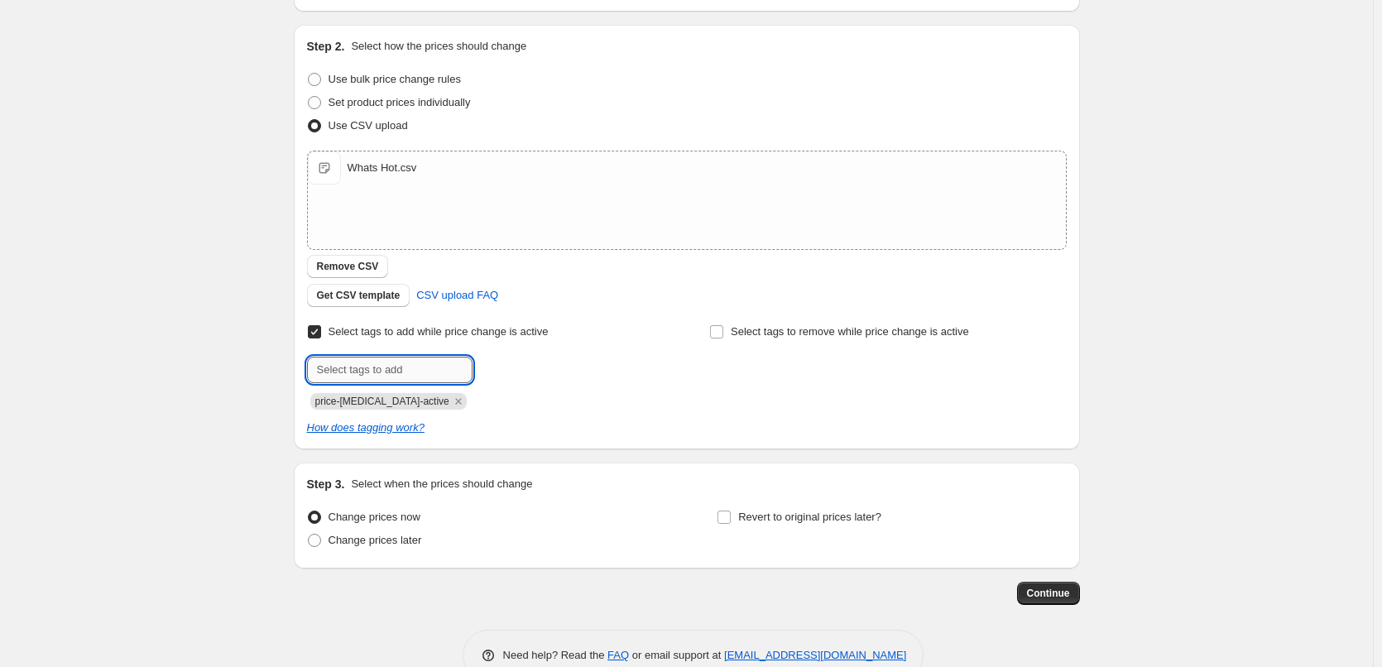
click at [406, 374] on input "text" at bounding box center [390, 370] width 166 height 26
type input "hot-deals"
click at [492, 375] on button "Add hot-deals" at bounding box center [520, 368] width 86 height 23
click at [402, 539] on span "Change prices later" at bounding box center [376, 540] width 94 height 12
click at [309, 535] on input "Change prices later" at bounding box center [308, 534] width 1 height 1
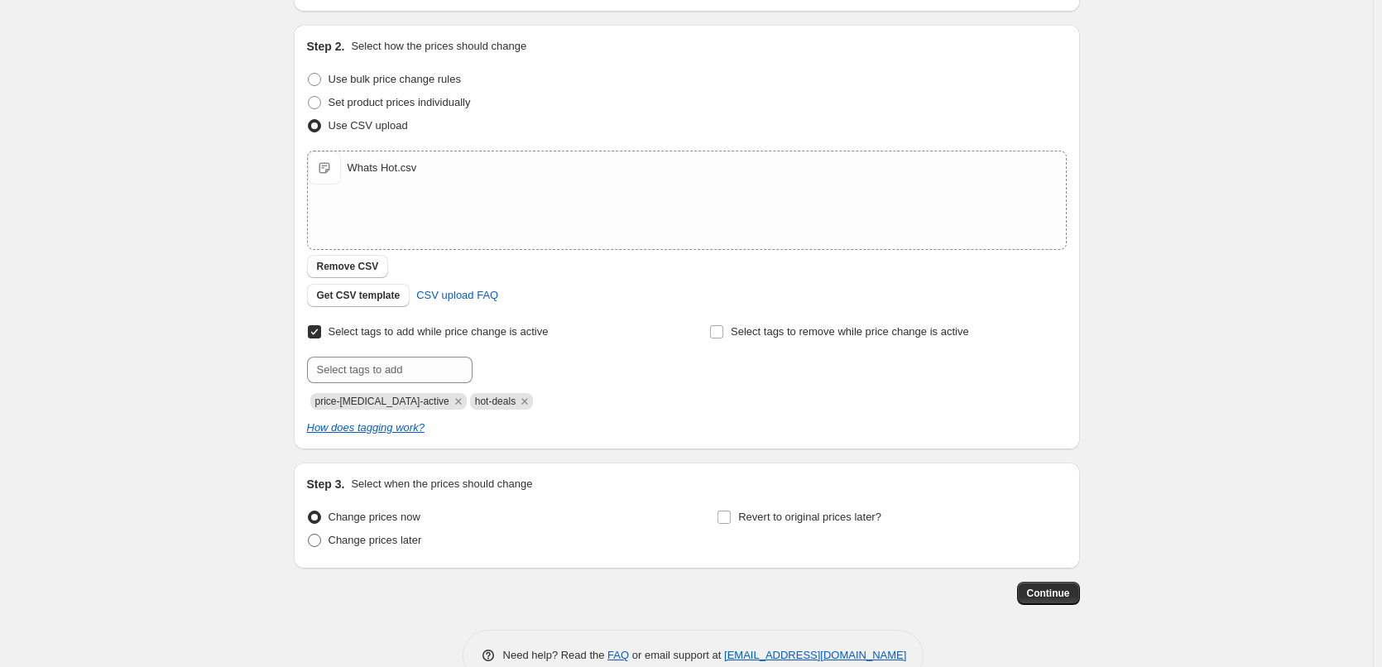
radio input "true"
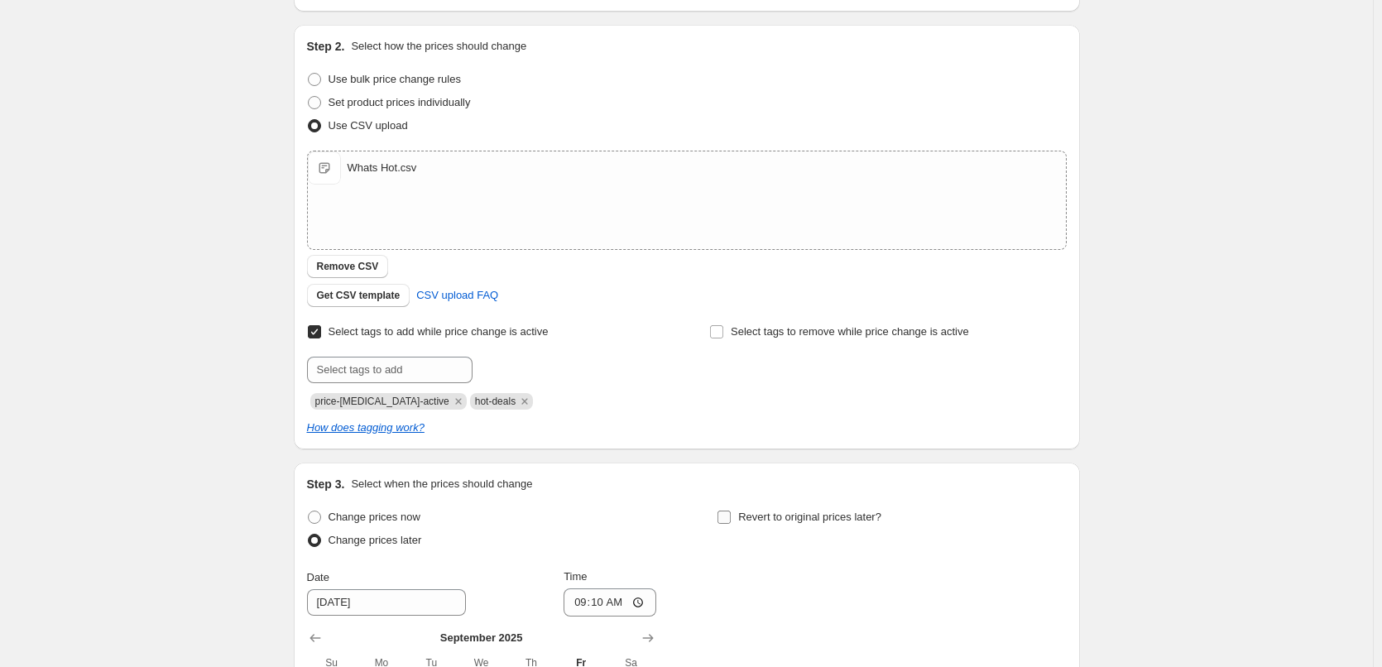
click at [769, 527] on label "Revert to original prices later?" at bounding box center [799, 517] width 165 height 23
click at [731, 524] on input "Revert to original prices later?" at bounding box center [723, 517] width 13 height 13
checkbox input "true"
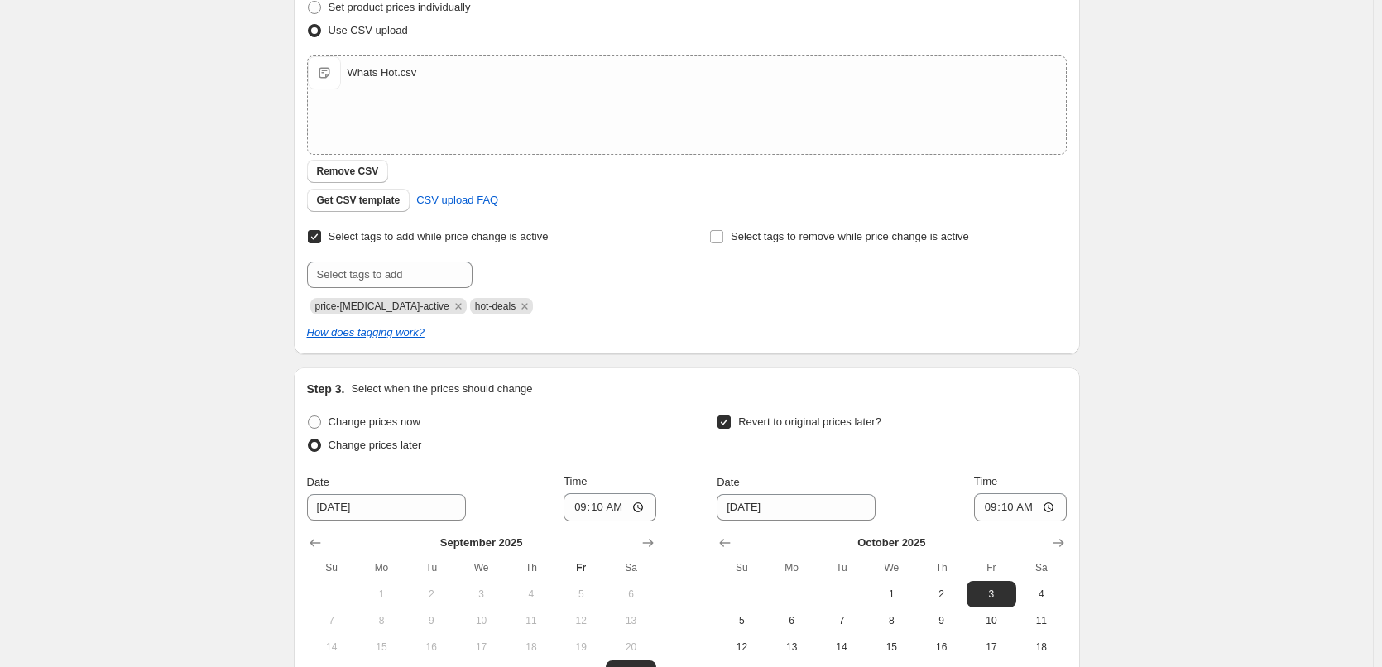
scroll to position [402, 0]
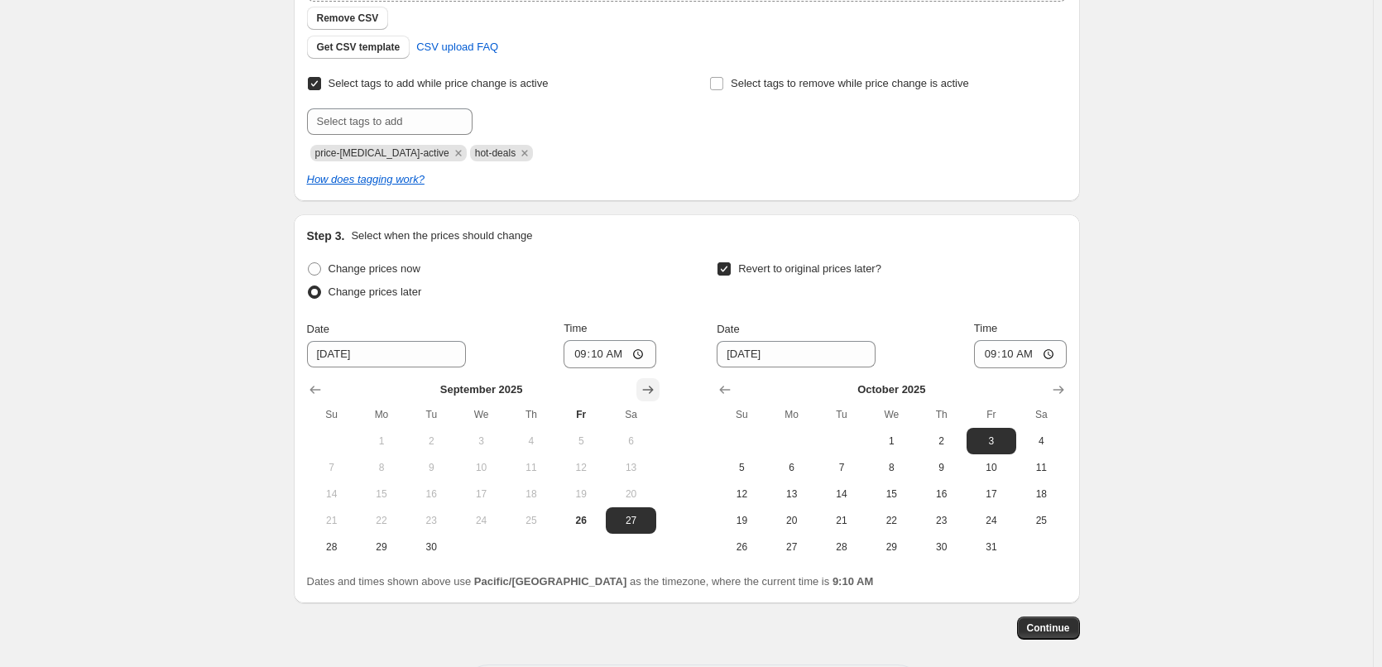
click at [655, 393] on icon "Show next month, October 2025" at bounding box center [648, 389] width 17 height 17
click at [494, 436] on span "1" at bounding box center [481, 440] width 36 height 13
type input "10/1/2025"
click at [583, 360] on input "09:10" at bounding box center [610, 354] width 93 height 28
type input "00:15"
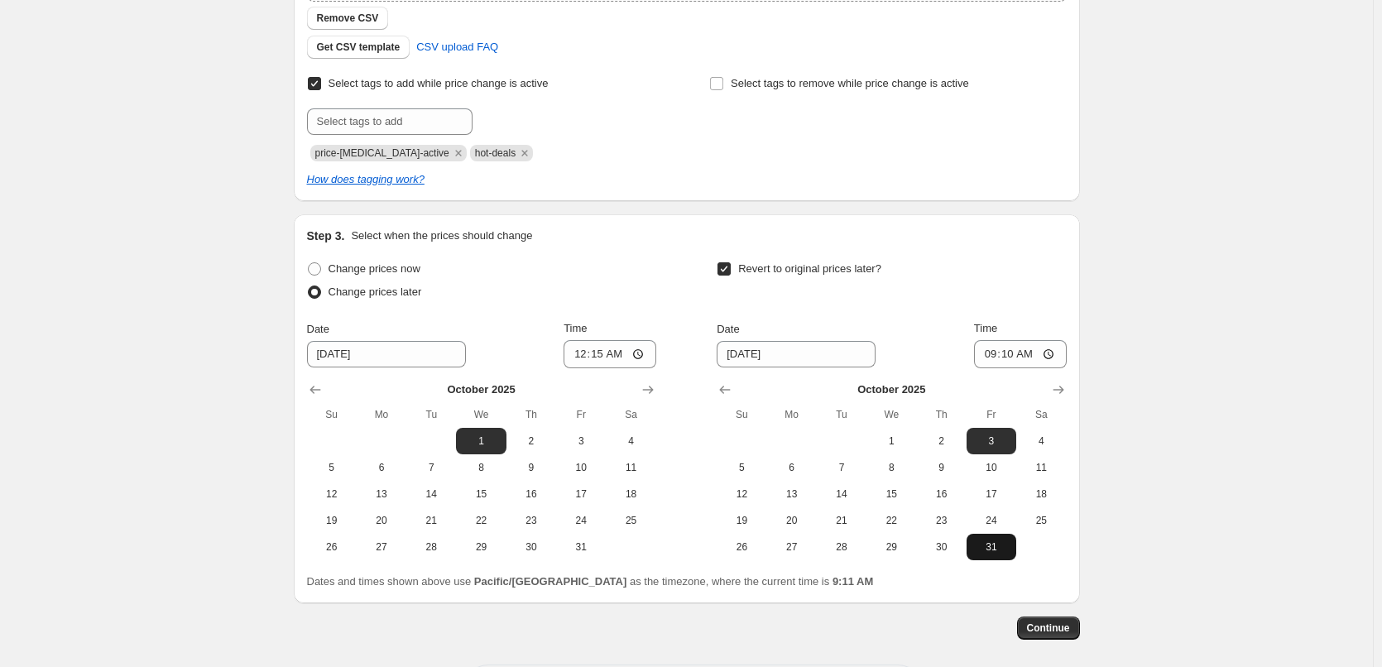
click at [985, 542] on span "31" at bounding box center [991, 546] width 36 height 13
type input "10/31/2025"
click at [992, 357] on input "09:10" at bounding box center [1020, 354] width 93 height 28
type input "23:45"
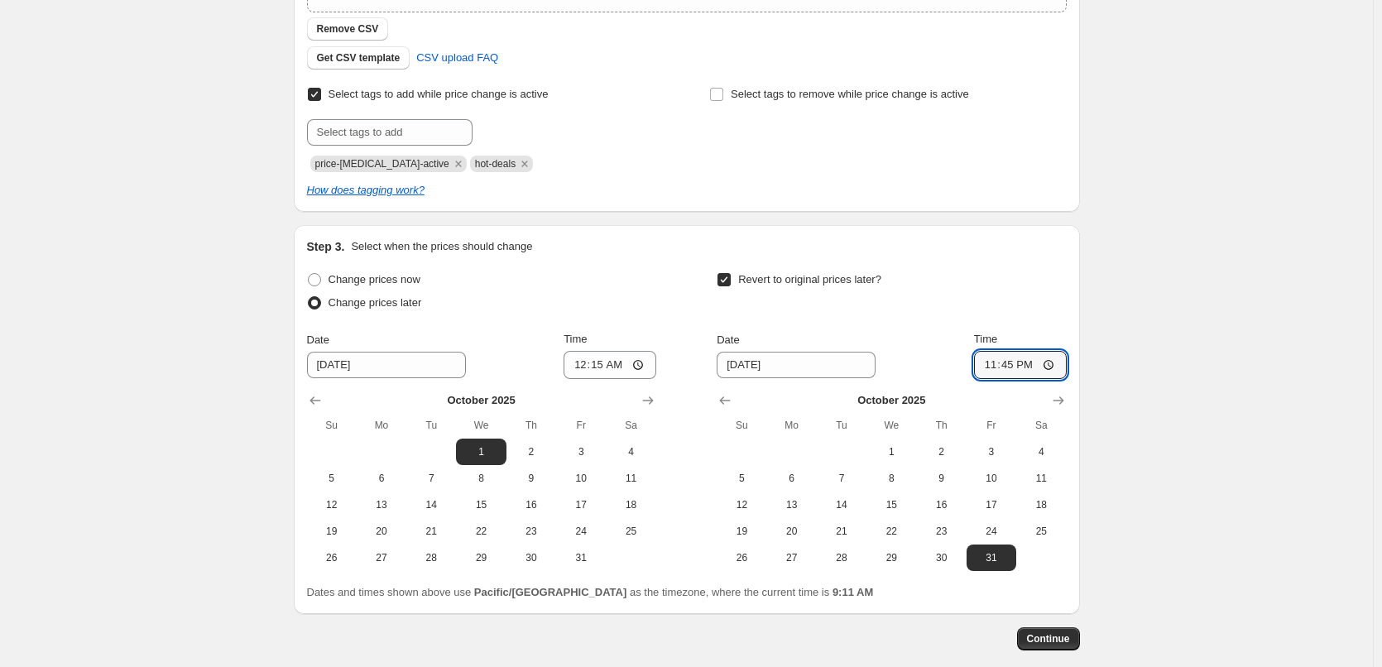
scroll to position [476, 0]
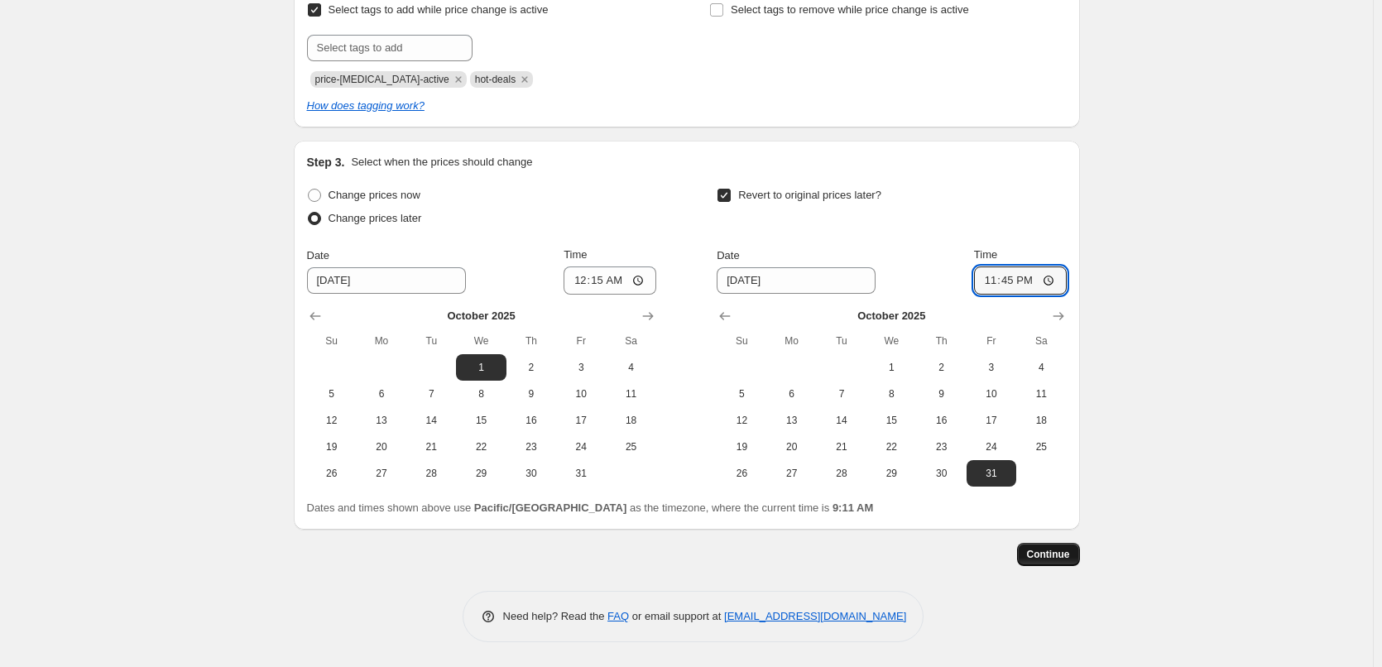
click at [1069, 553] on span "Continue" at bounding box center [1048, 554] width 43 height 13
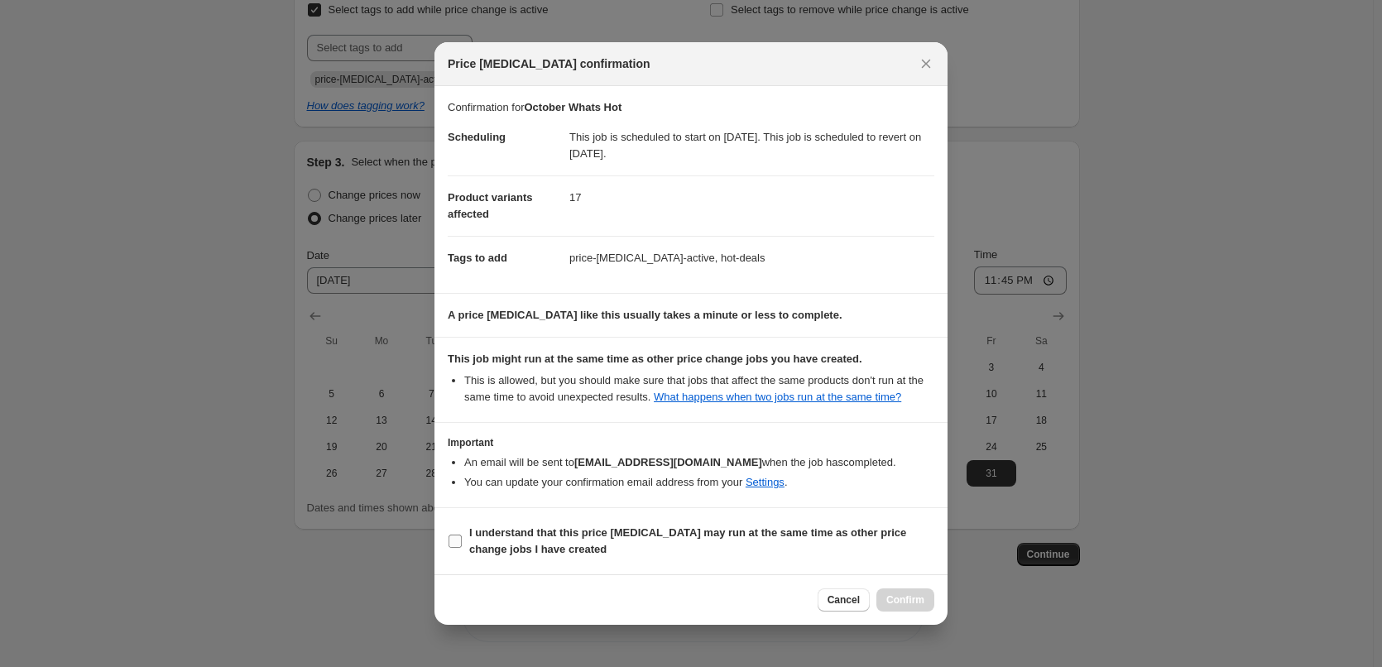
click at [676, 552] on span "I understand that this price change job may run at the same time as other price…" at bounding box center [701, 541] width 465 height 33
click at [462, 548] on input "I understand that this price change job may run at the same time as other price…" at bounding box center [455, 541] width 13 height 13
checkbox input "true"
click at [915, 598] on button "Confirm" at bounding box center [905, 599] width 58 height 23
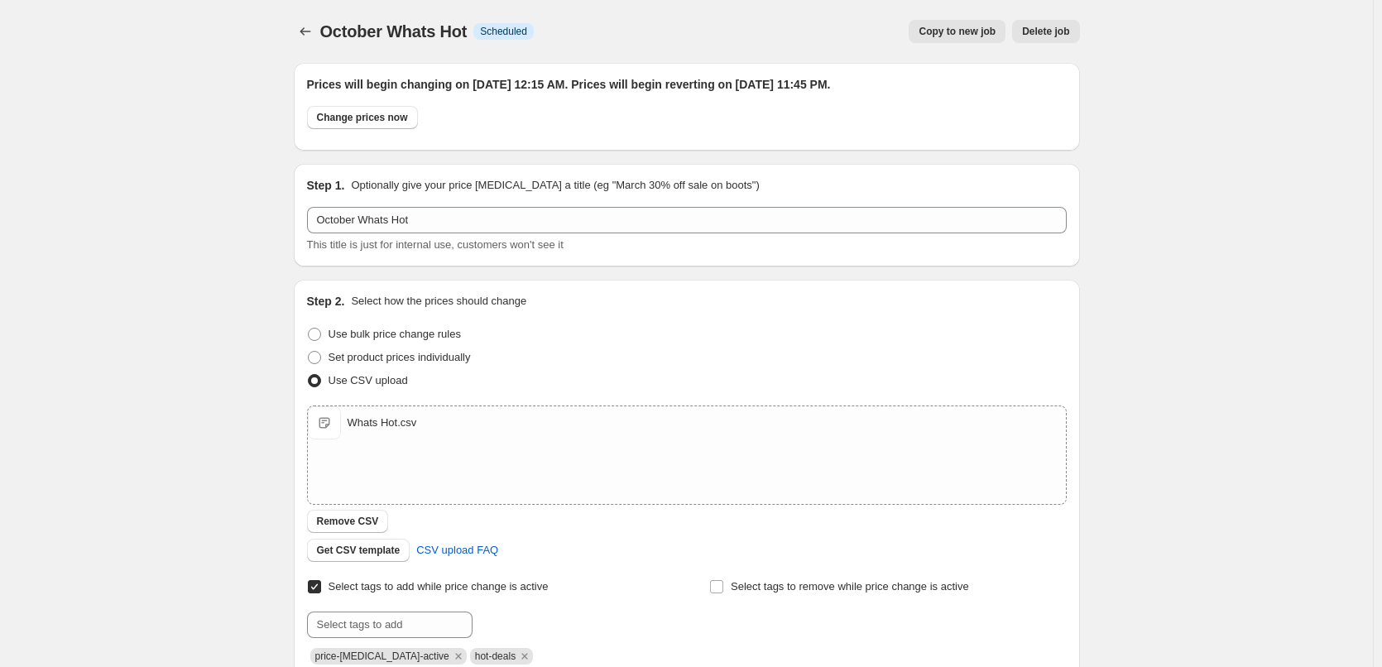
scroll to position [476, 0]
